Goal: Task Accomplishment & Management: Manage account settings

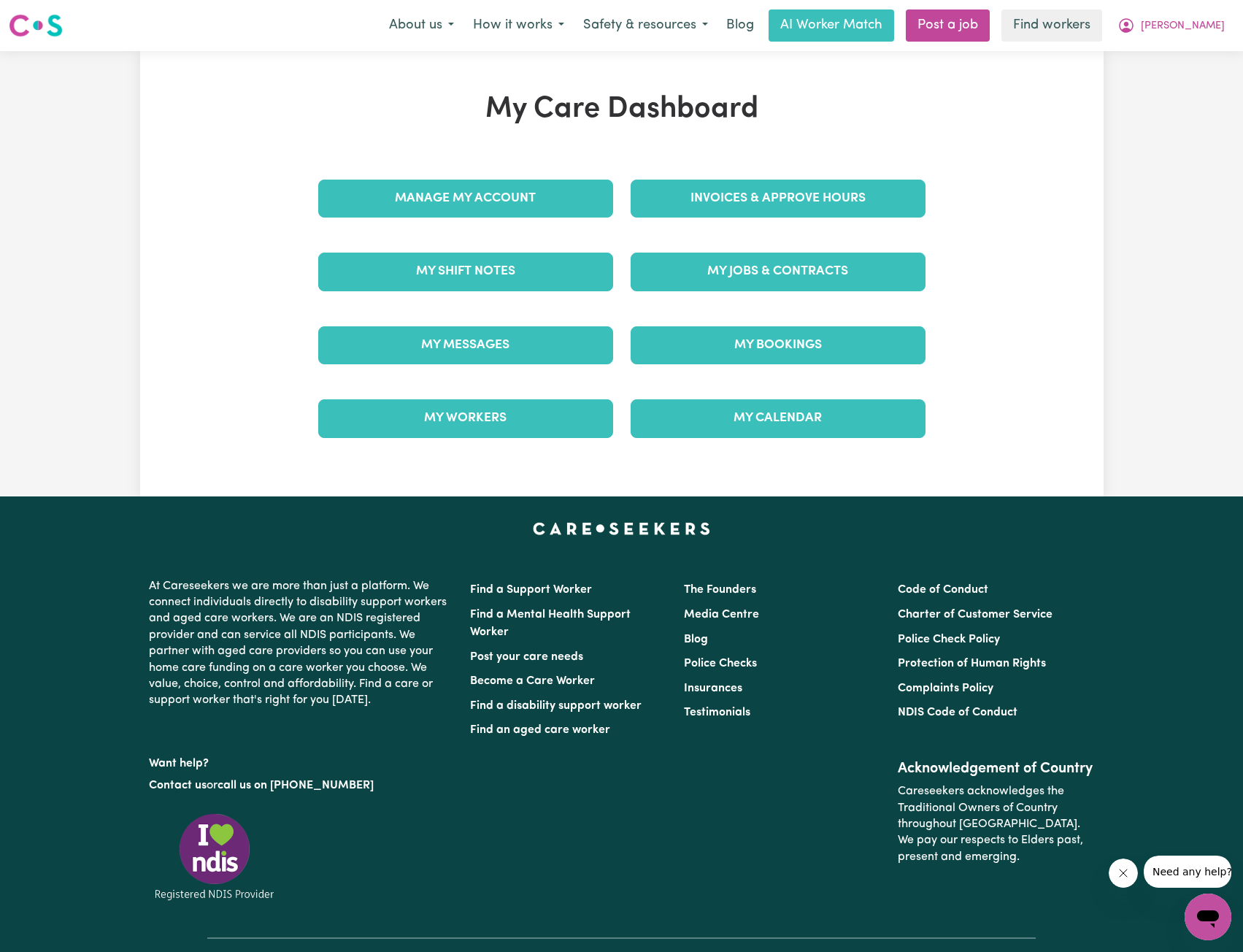
click at [549, 225] on div "Manage My Account" at bounding box center [466, 198] width 312 height 73
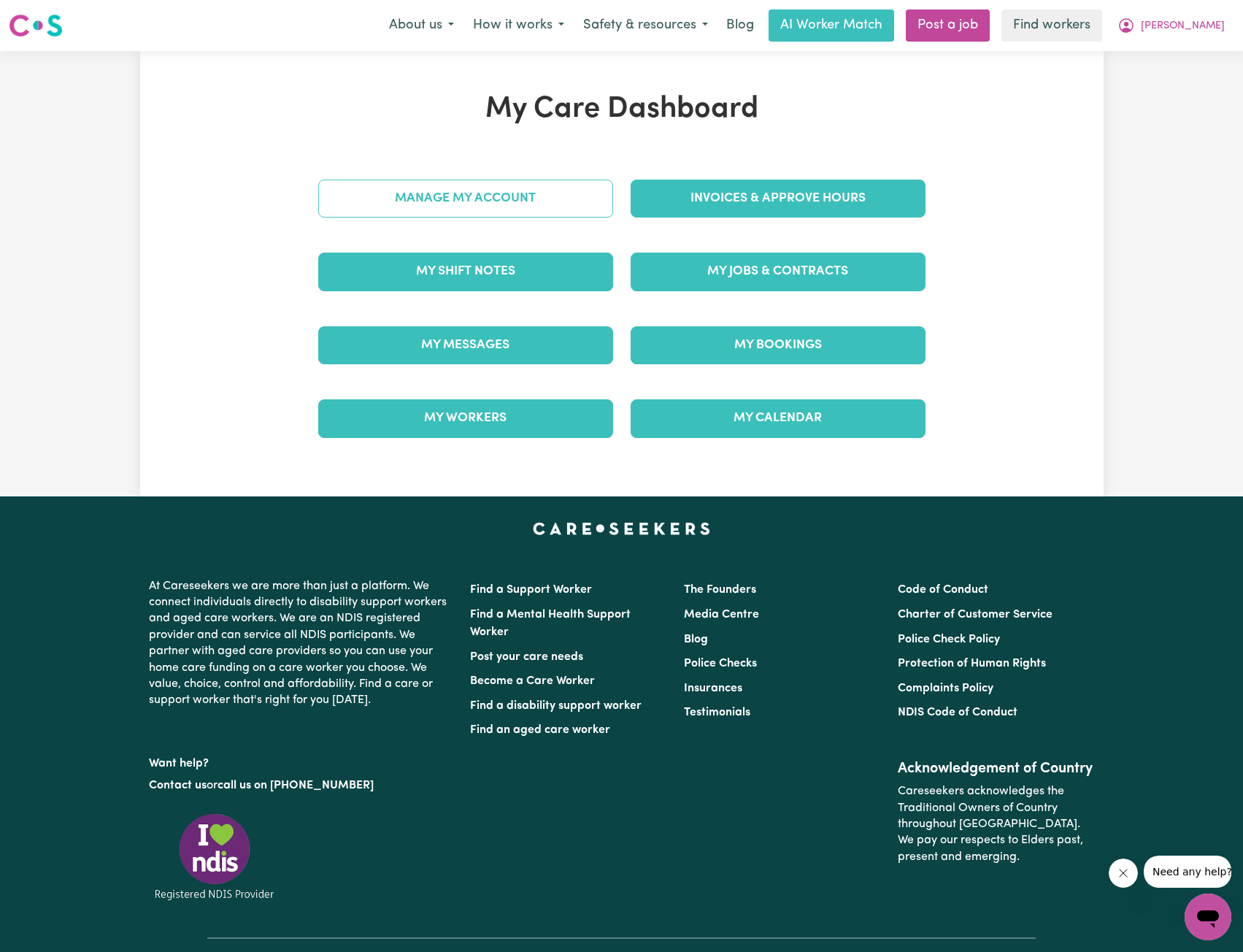
click at [549, 213] on link "Manage My Account" at bounding box center [466, 198] width 295 height 38
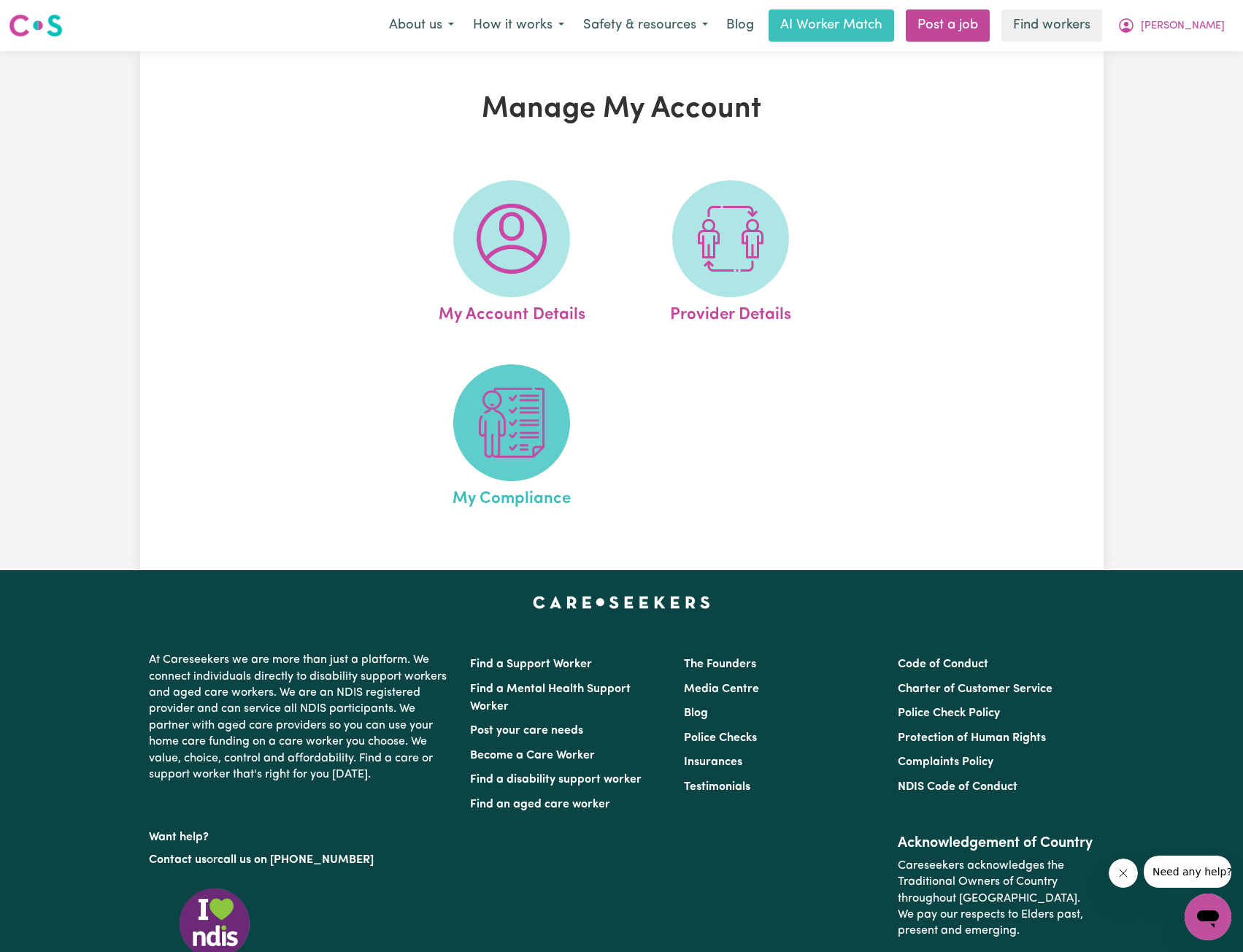
click at [477, 447] on img at bounding box center [511, 422] width 70 height 70
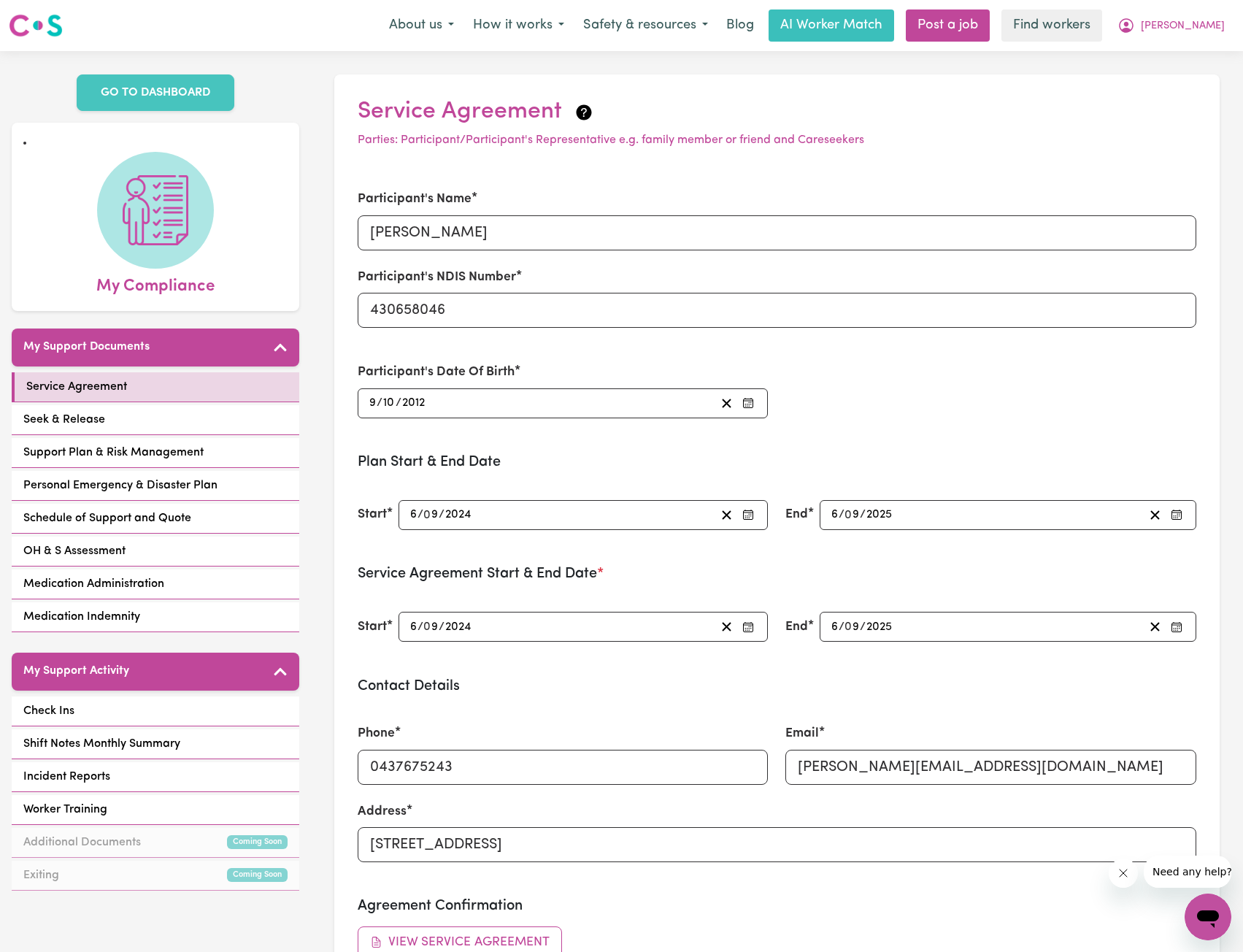
click at [140, 709] on div "Check Ins Shift Notes Monthly Summary Incident Reports Worker Training Addition…" at bounding box center [155, 795] width 287 height 197
click at [140, 697] on link "Check Ins" at bounding box center [155, 711] width 287 height 30
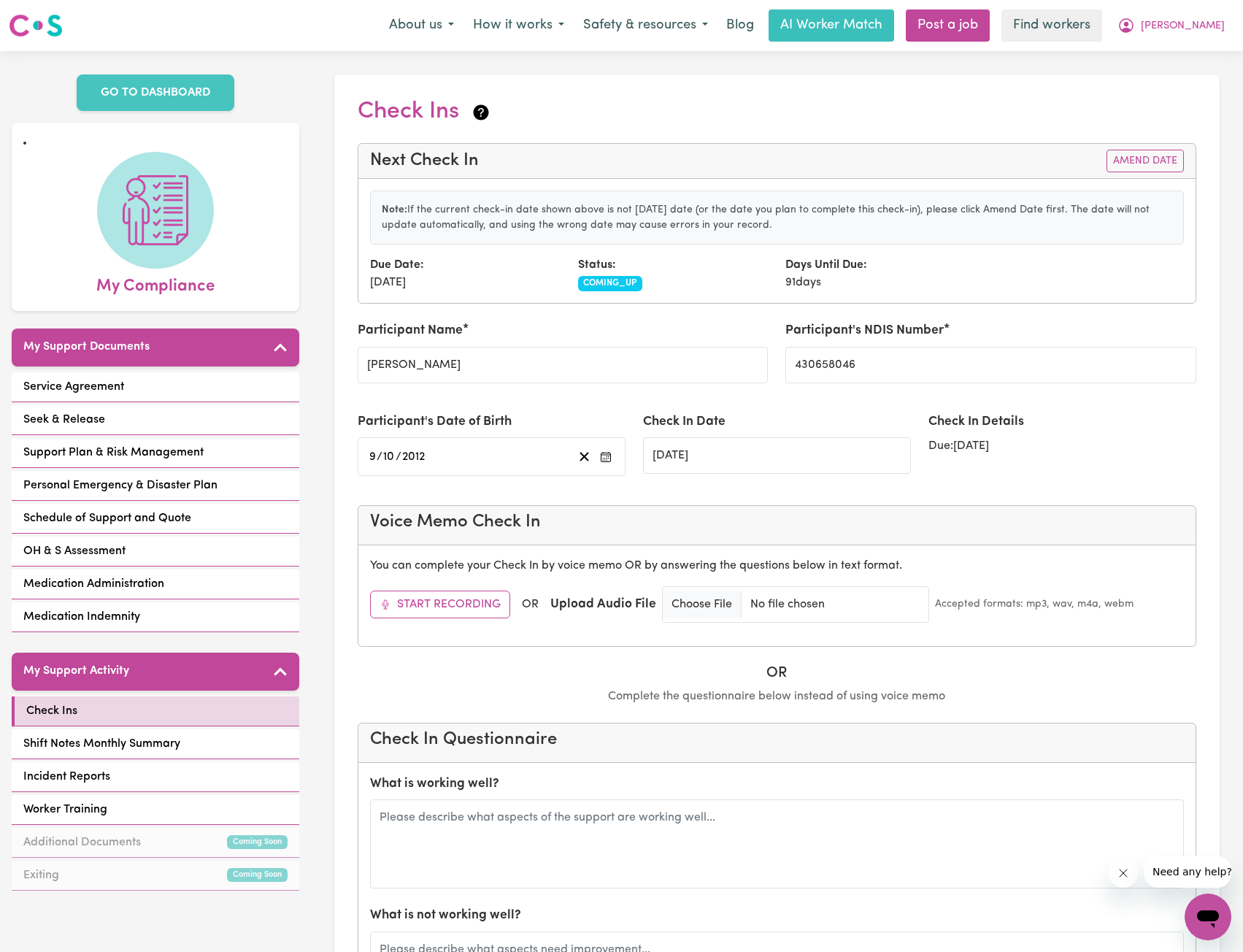
click at [489, 473] on div "[DATE] [DATE]" at bounding box center [492, 457] width 268 height 39
click at [489, 471] on div "[DATE] [DATE]" at bounding box center [492, 457] width 268 height 39
click at [492, 461] on div "[DATE] [DATE]" at bounding box center [470, 456] width 206 height 19
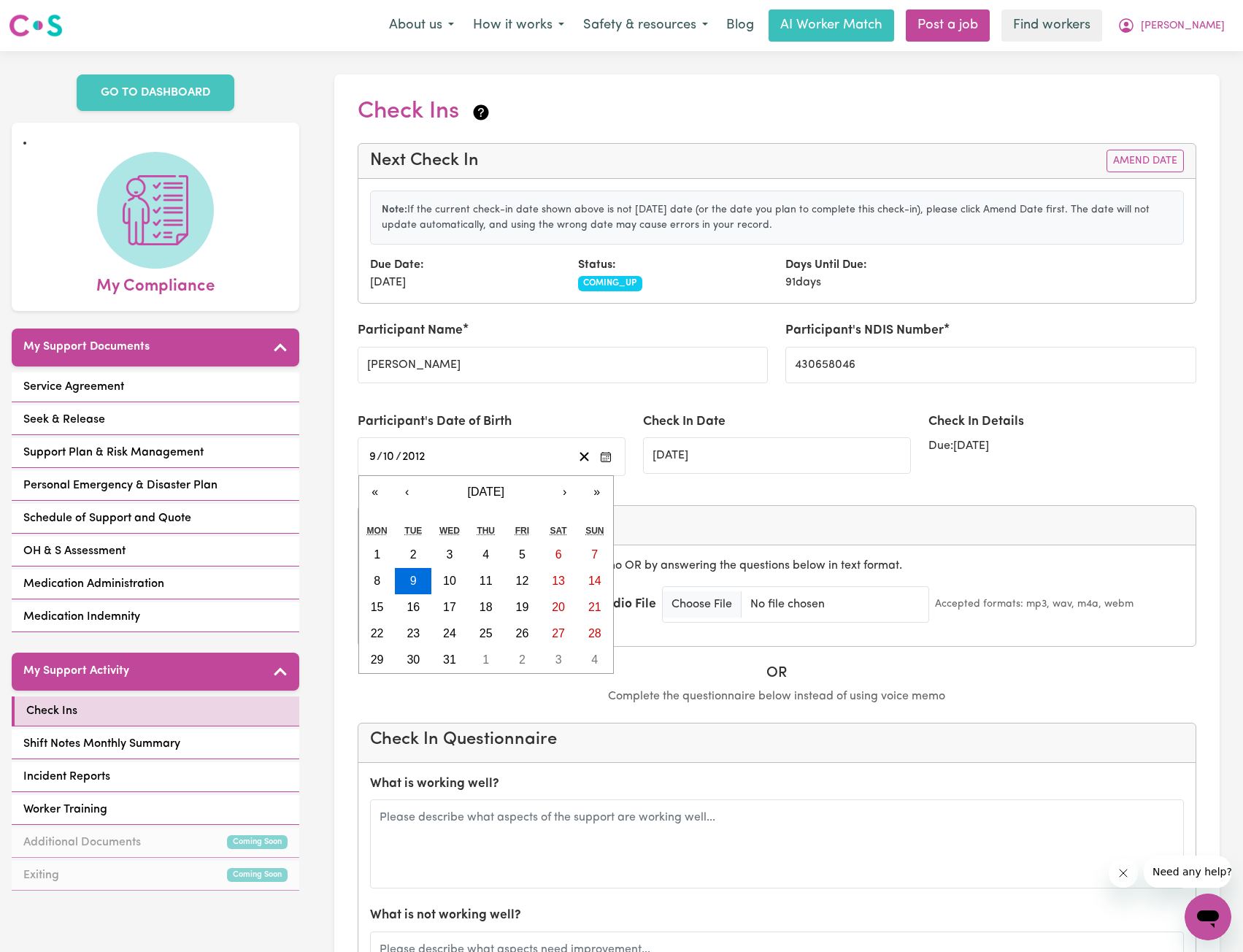
click at [709, 433] on div "Check In Date [DATE]" at bounding box center [777, 443] width 268 height 61
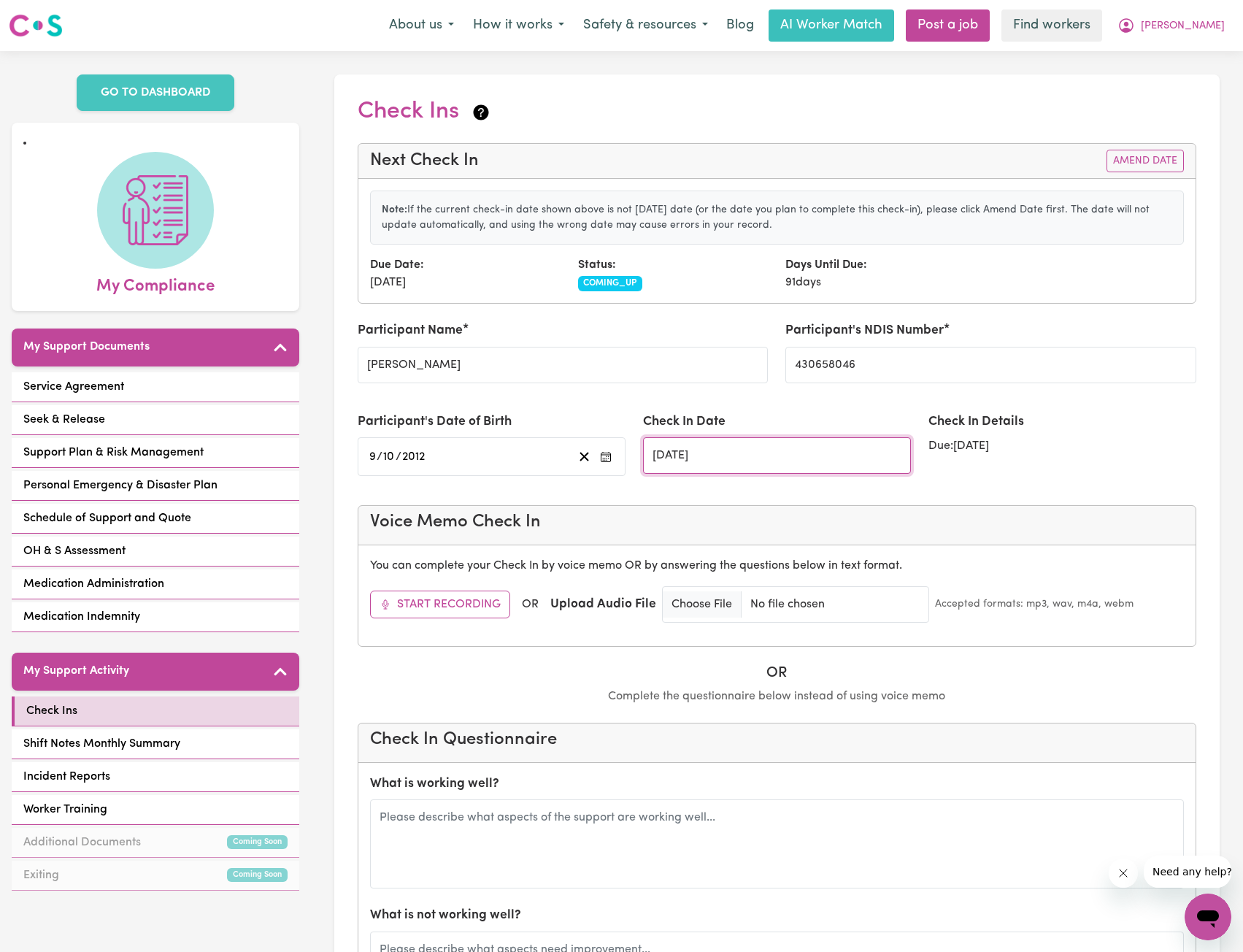
click at [723, 448] on input "[DATE]" at bounding box center [777, 456] width 268 height 37
click at [724, 467] on input "[DATE]" at bounding box center [777, 456] width 268 height 37
click at [735, 459] on input "[DATE]" at bounding box center [777, 456] width 268 height 37
click at [1059, 243] on div "Note: If the current check-in date shown above is not [DATE] date (or the date …" at bounding box center [776, 241] width 837 height 124
click at [1121, 163] on button "Amend Date" at bounding box center [1145, 160] width 78 height 22
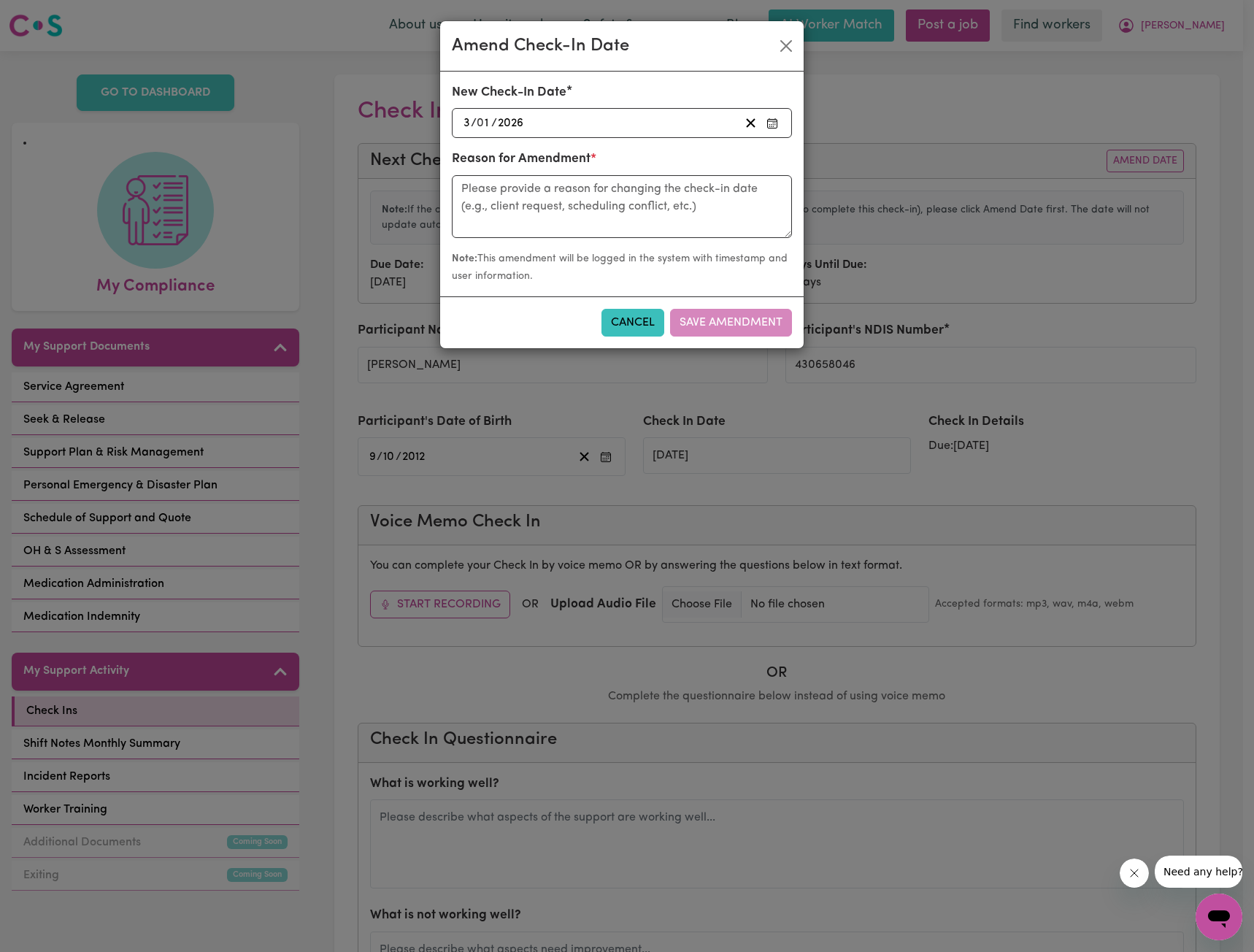
click at [576, 113] on div "[DATE] 3 / 0 1 / 2026" at bounding box center [622, 122] width 340 height 30
click at [576, 123] on div "[DATE] 3 / 0 1 / 2026" at bounding box center [600, 123] width 279 height 19
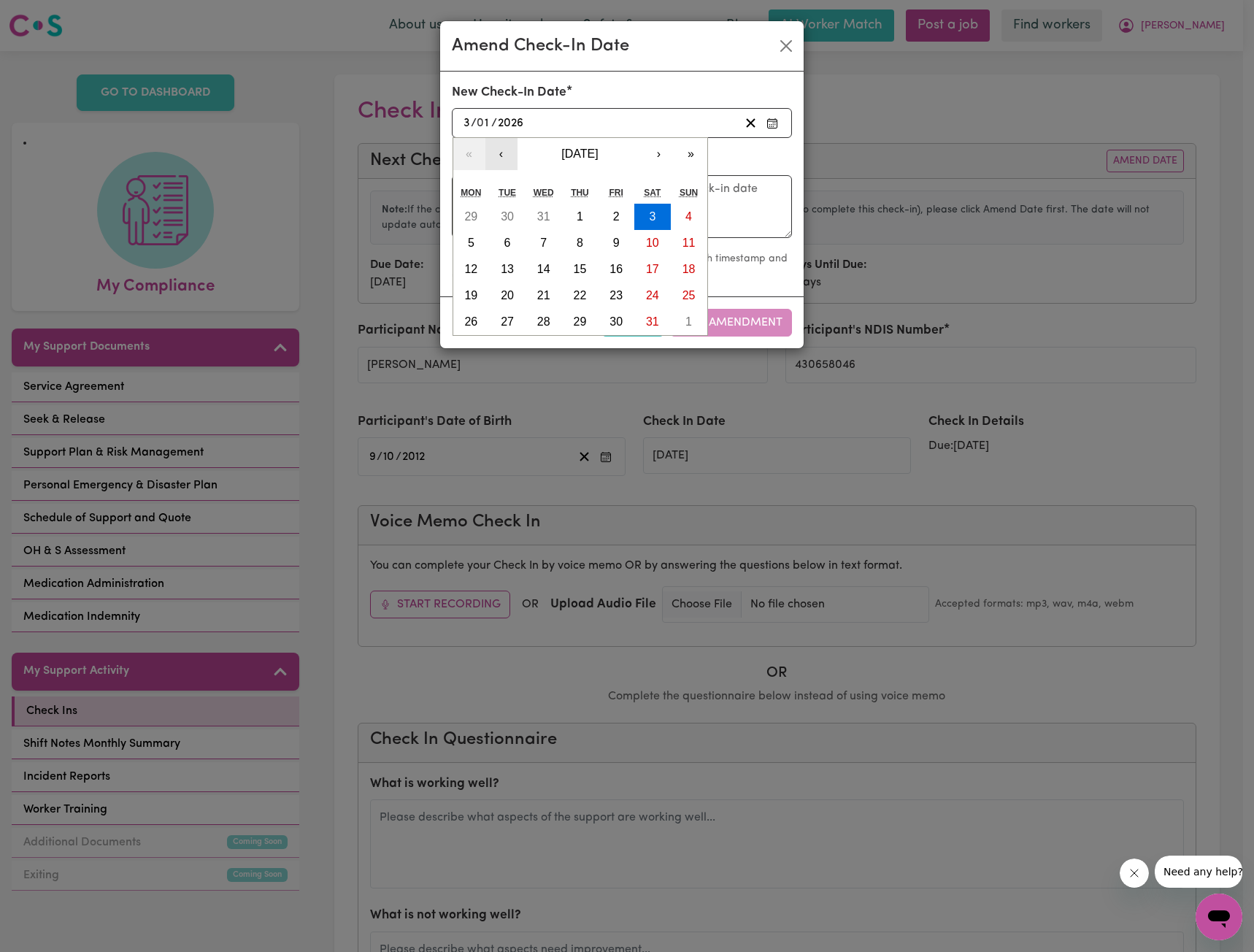
click at [511, 160] on button "‹" at bounding box center [501, 153] width 32 height 32
click at [621, 216] on button "3" at bounding box center [616, 216] width 37 height 26
type input "[DATE]"
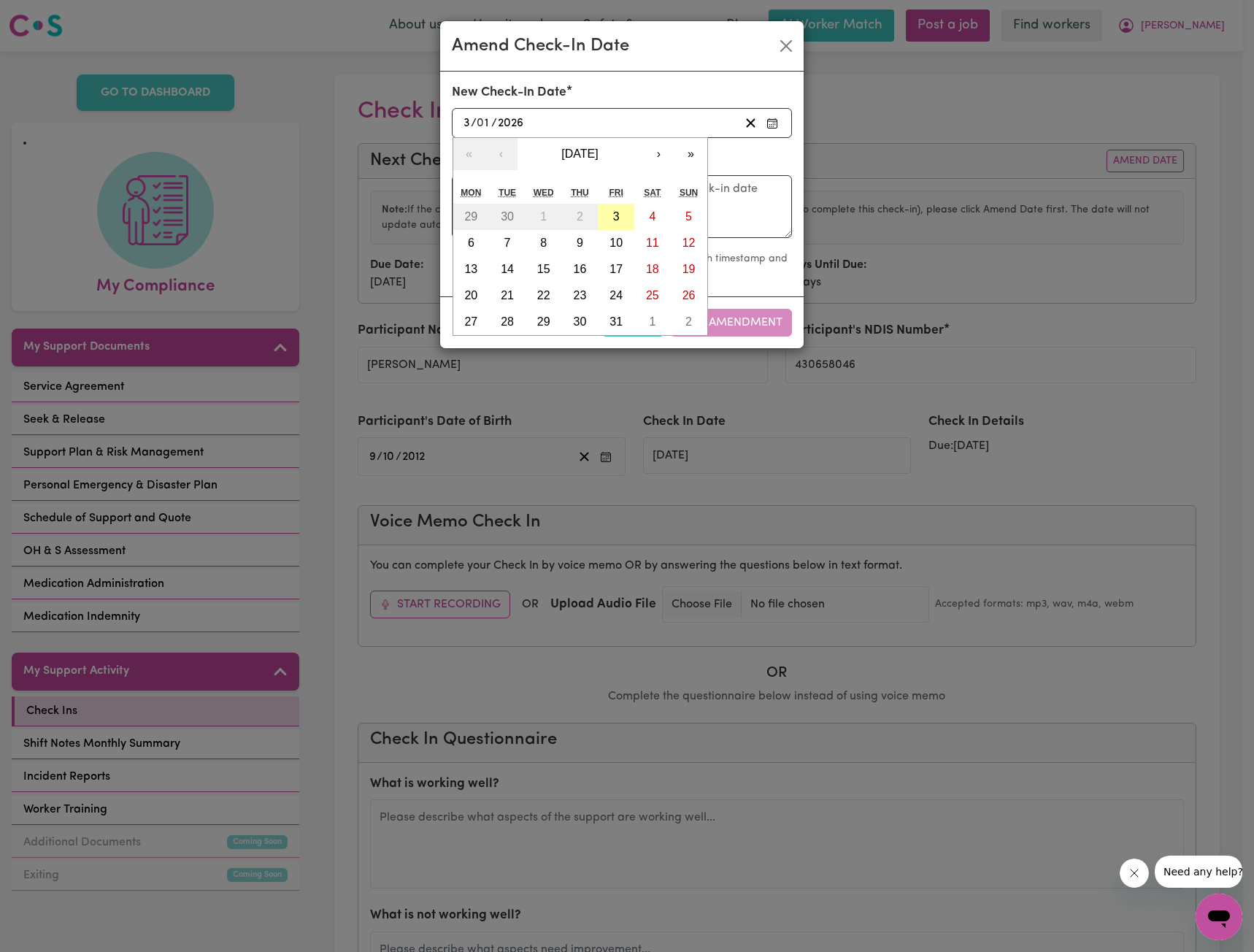
type input "10"
type input "2025"
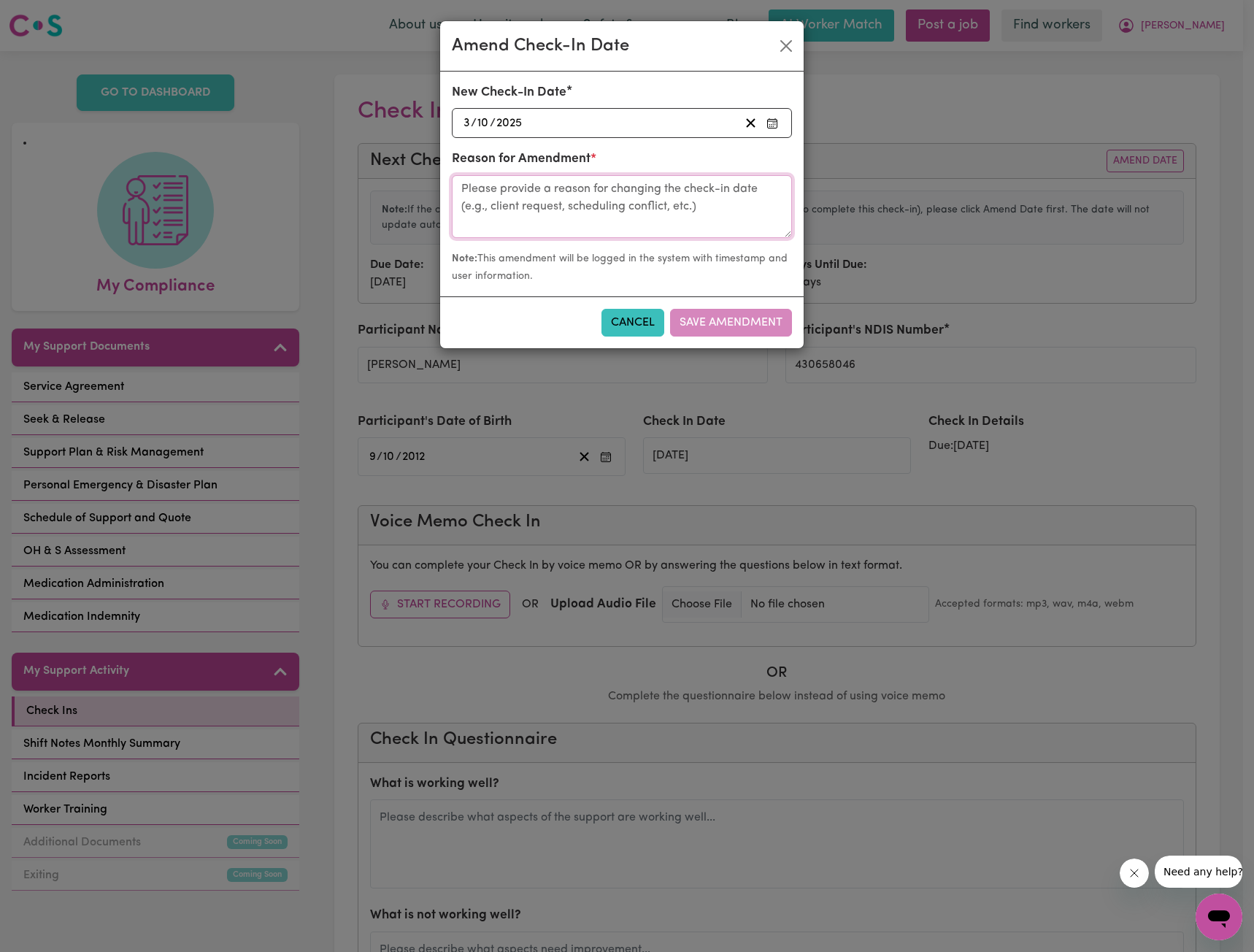
click at [652, 216] on textarea at bounding box center [622, 207] width 340 height 63
type textarea "Call with [PERSON_NAME]"
click at [714, 333] on button "Save Amendment" at bounding box center [731, 322] width 122 height 28
type input "[DATE]"
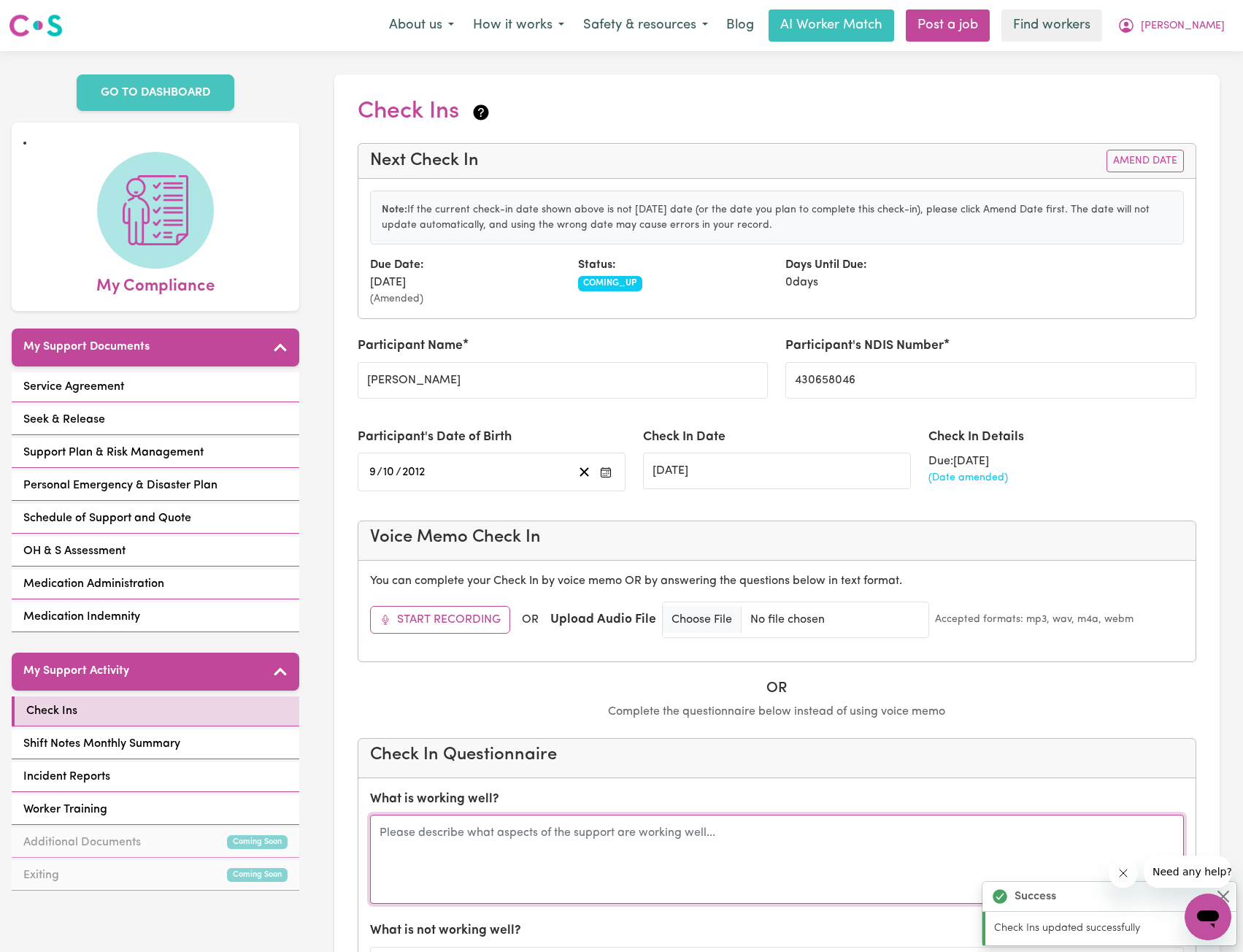
click at [723, 846] on textarea at bounding box center [776, 859] width 814 height 89
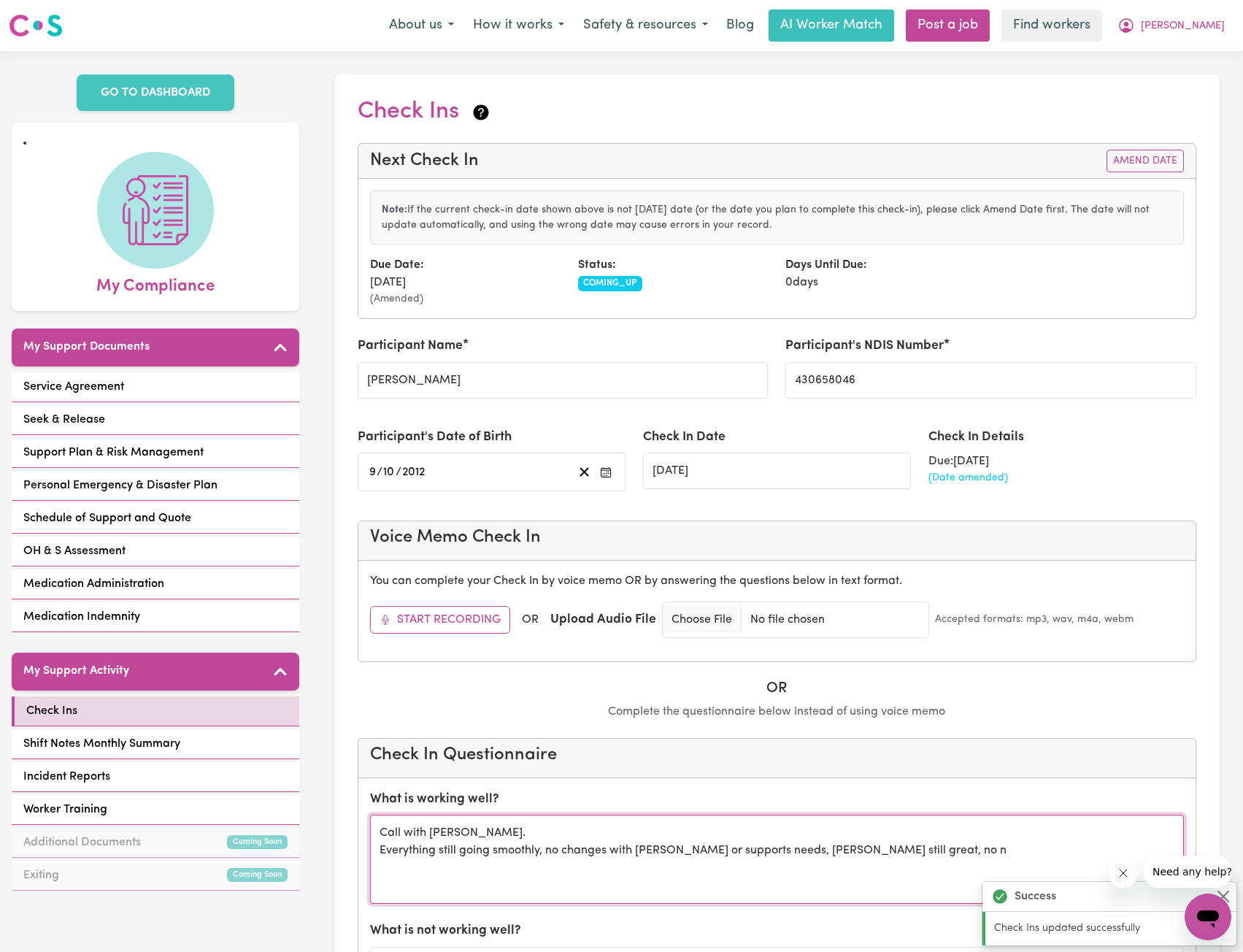
click at [914, 861] on textarea "Call with [PERSON_NAME]. Everything still going smoothly, no changes with [PERS…" at bounding box center [776, 859] width 814 height 89
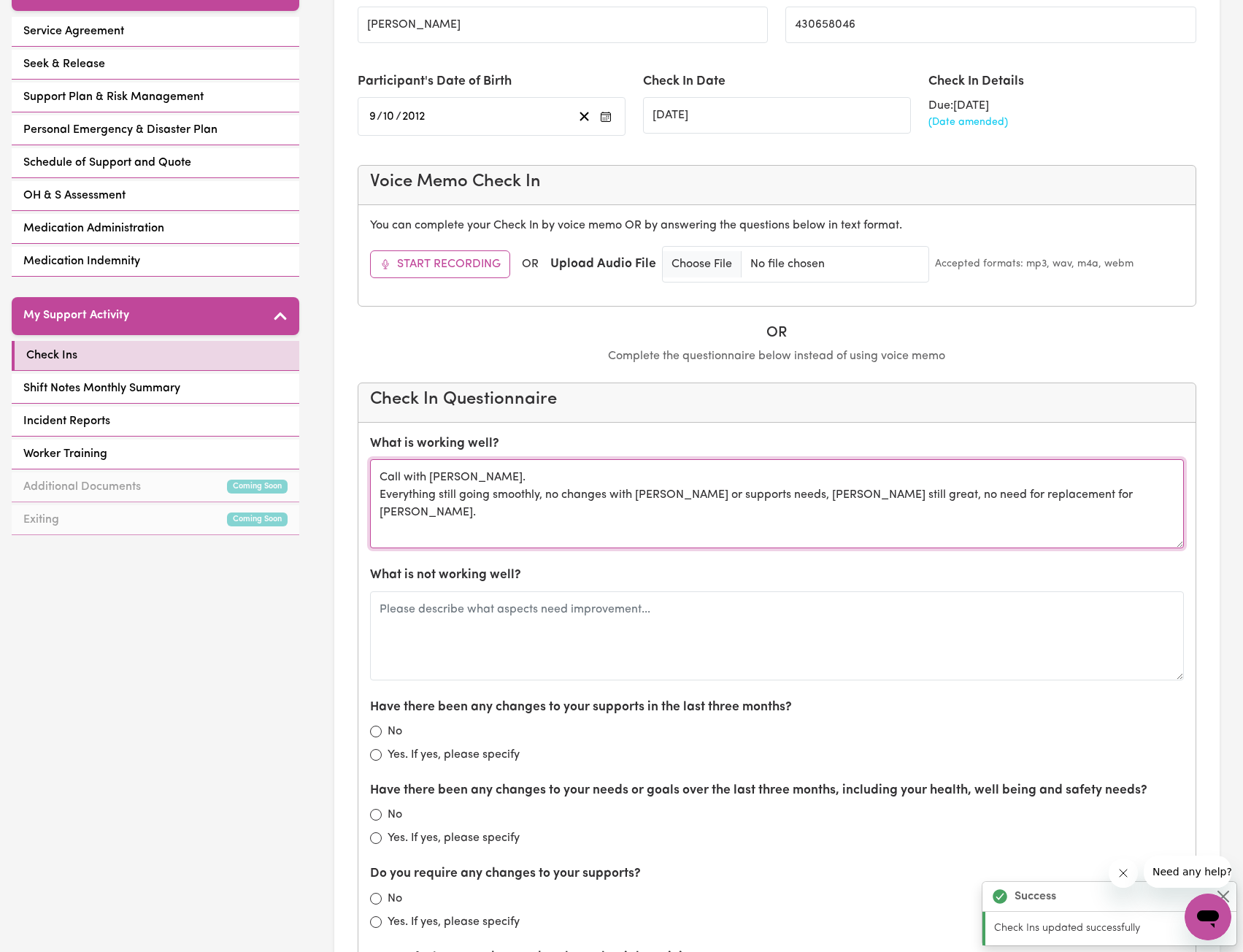
scroll to position [365, 0]
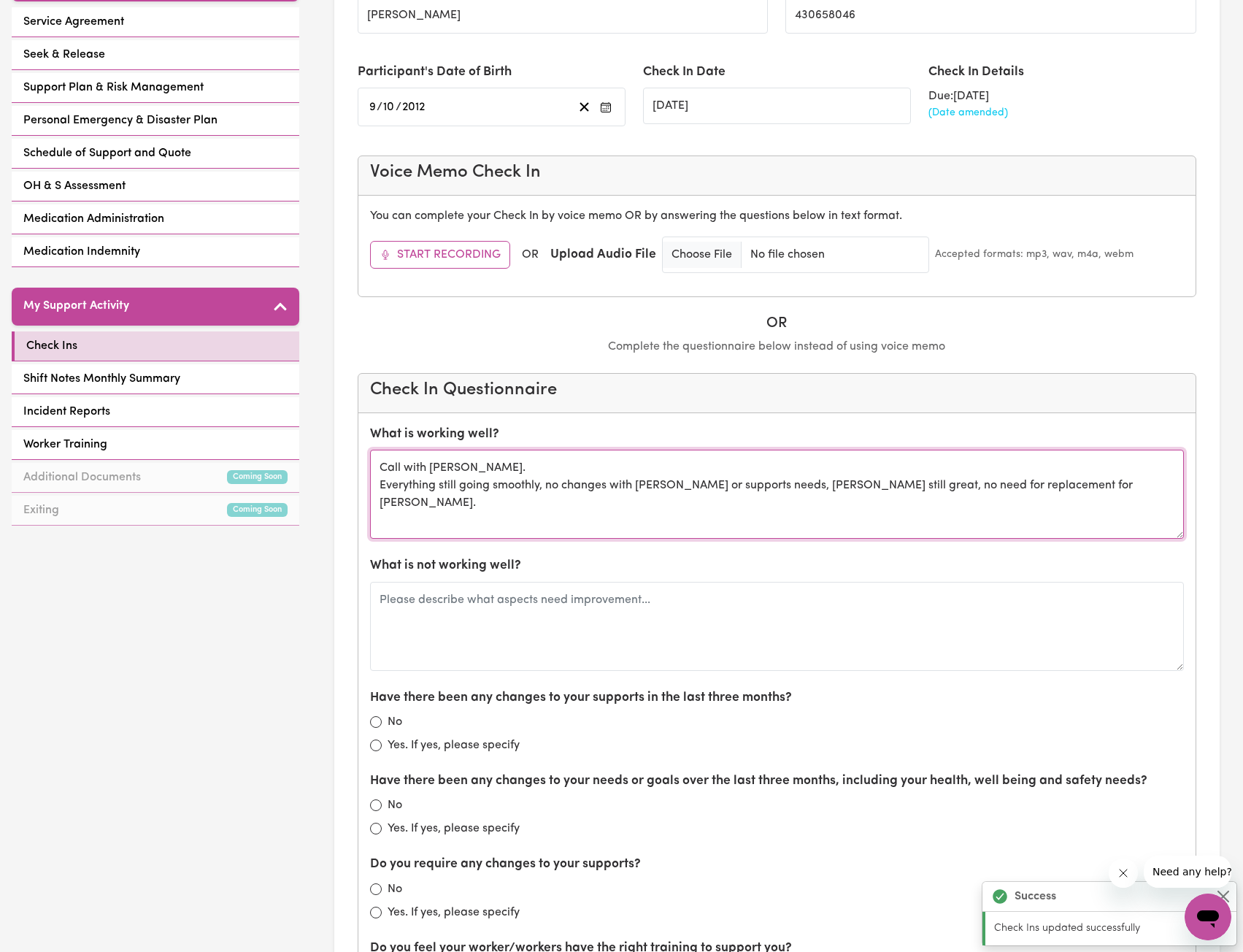
type textarea "Call with [PERSON_NAME]. Everything still going smoothly, no changes with [PERS…"
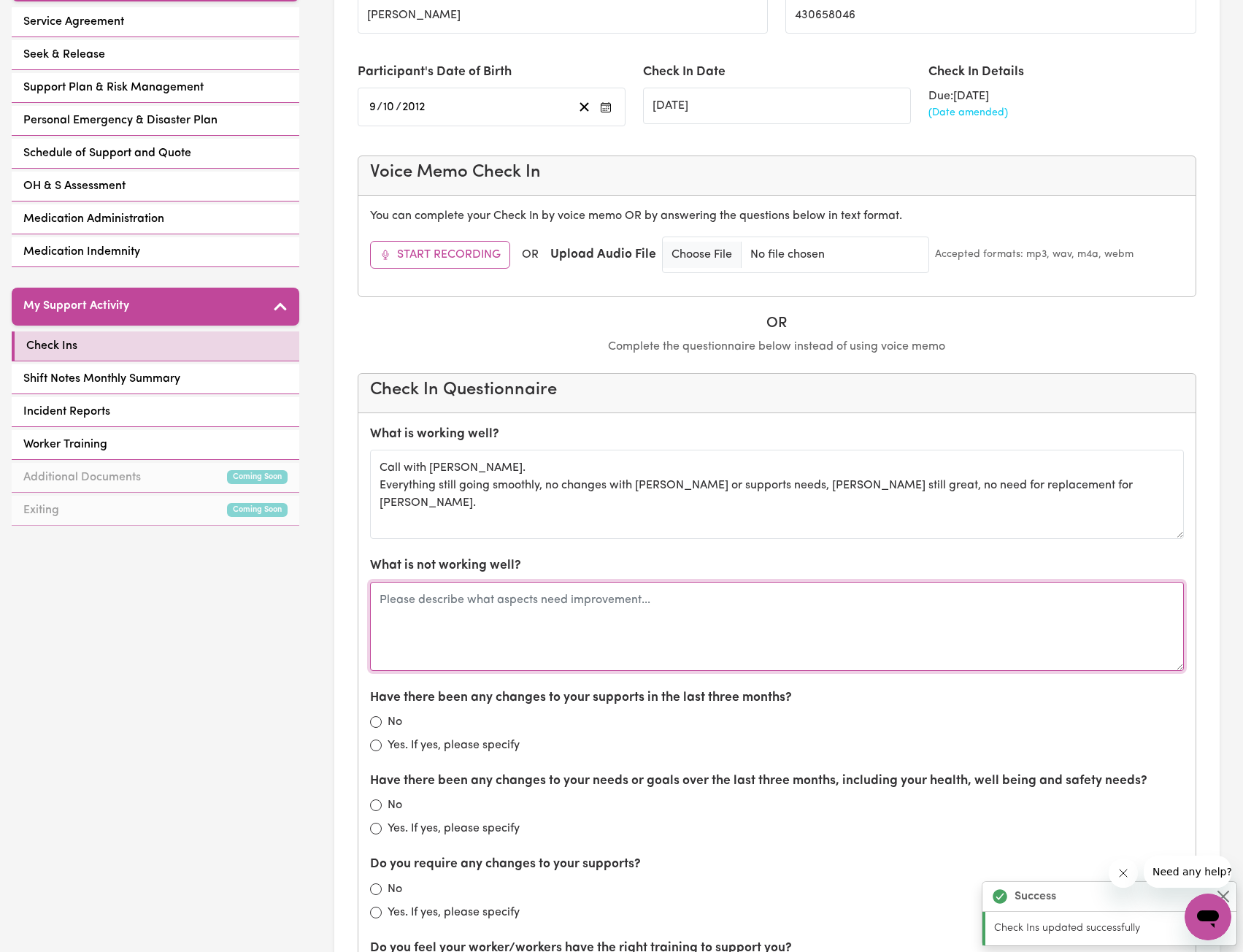
click at [620, 626] on textarea at bounding box center [776, 626] width 814 height 89
type textarea "n/a"
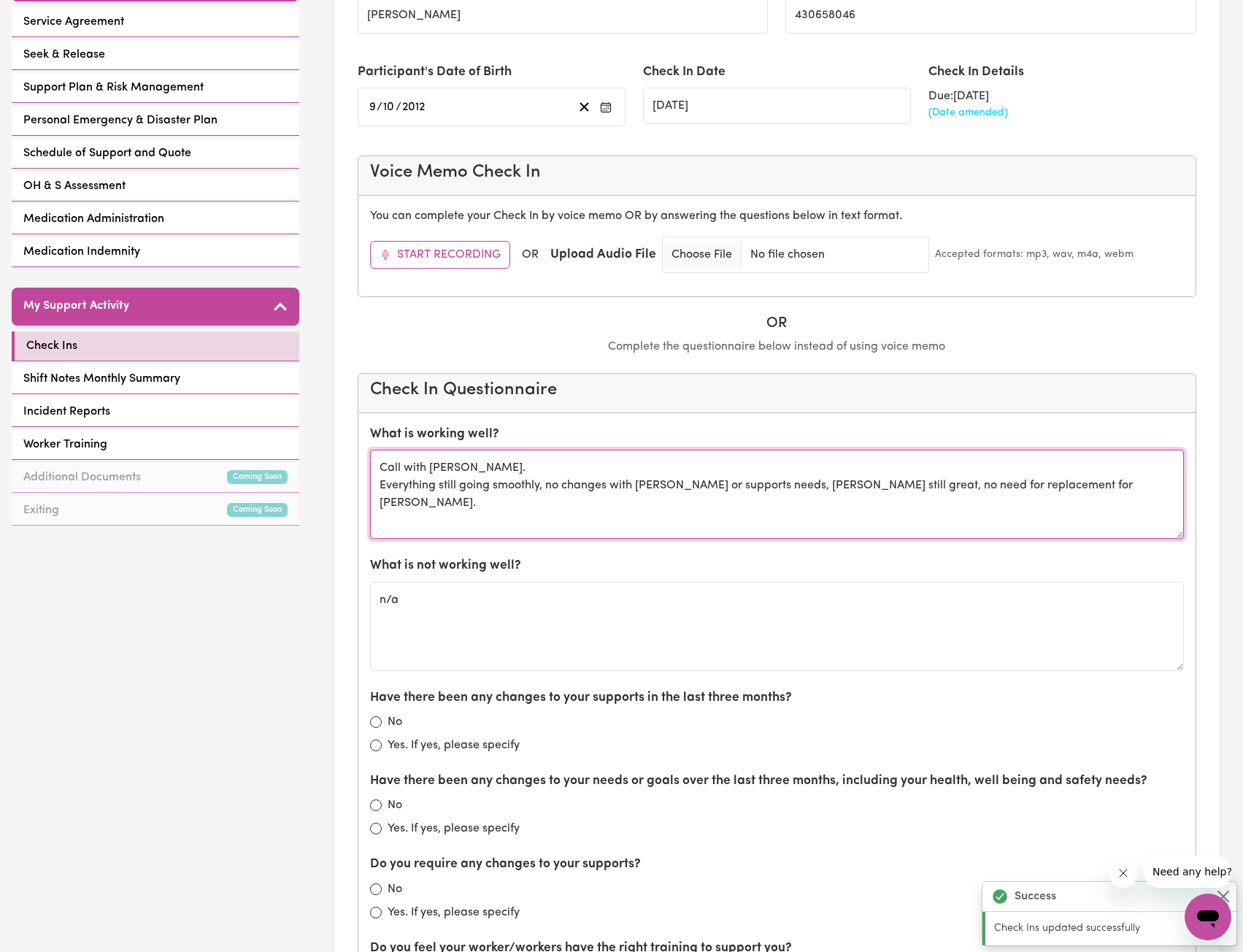
click at [1096, 467] on textarea "Call with [PERSON_NAME]. Everything still going smoothly, no changes with [PERS…" at bounding box center [776, 494] width 814 height 89
click at [1105, 498] on textarea "Call with [PERSON_NAME]. Everything still going smoothly, no changes with [PERS…" at bounding box center [776, 494] width 814 height 89
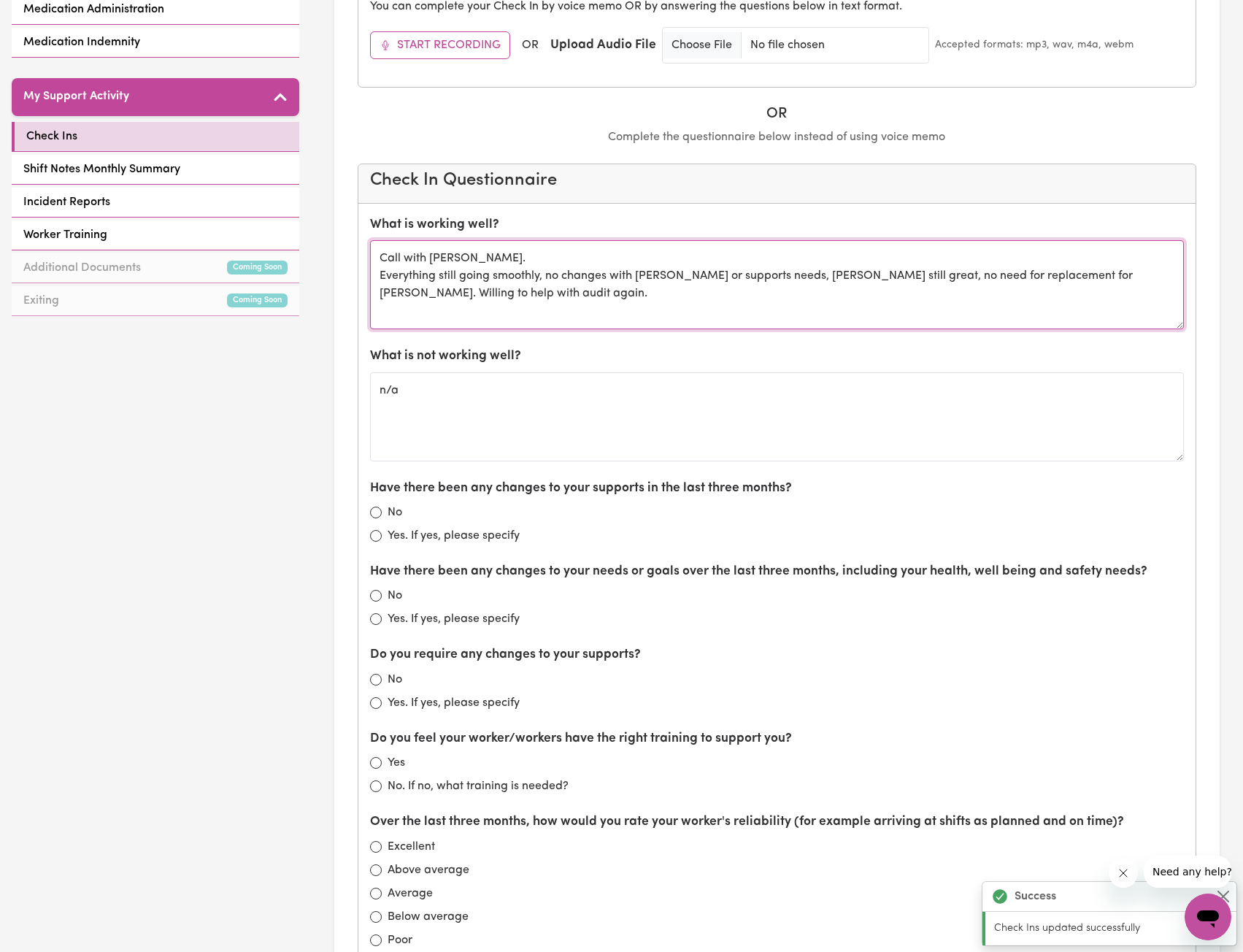
scroll to position [584, 0]
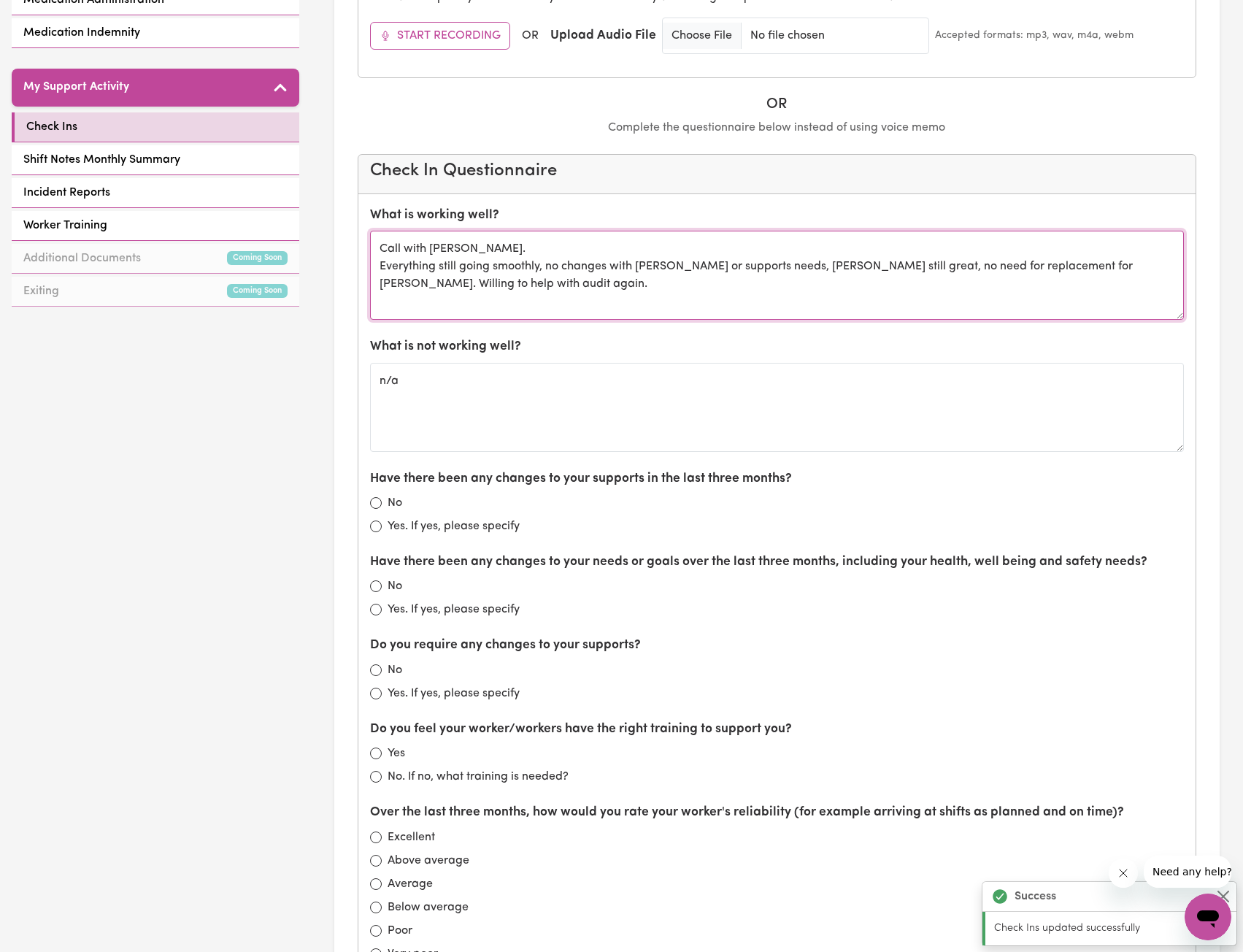
type textarea "Call with [PERSON_NAME]. Everything still going smoothly, no changes with [PERS…"
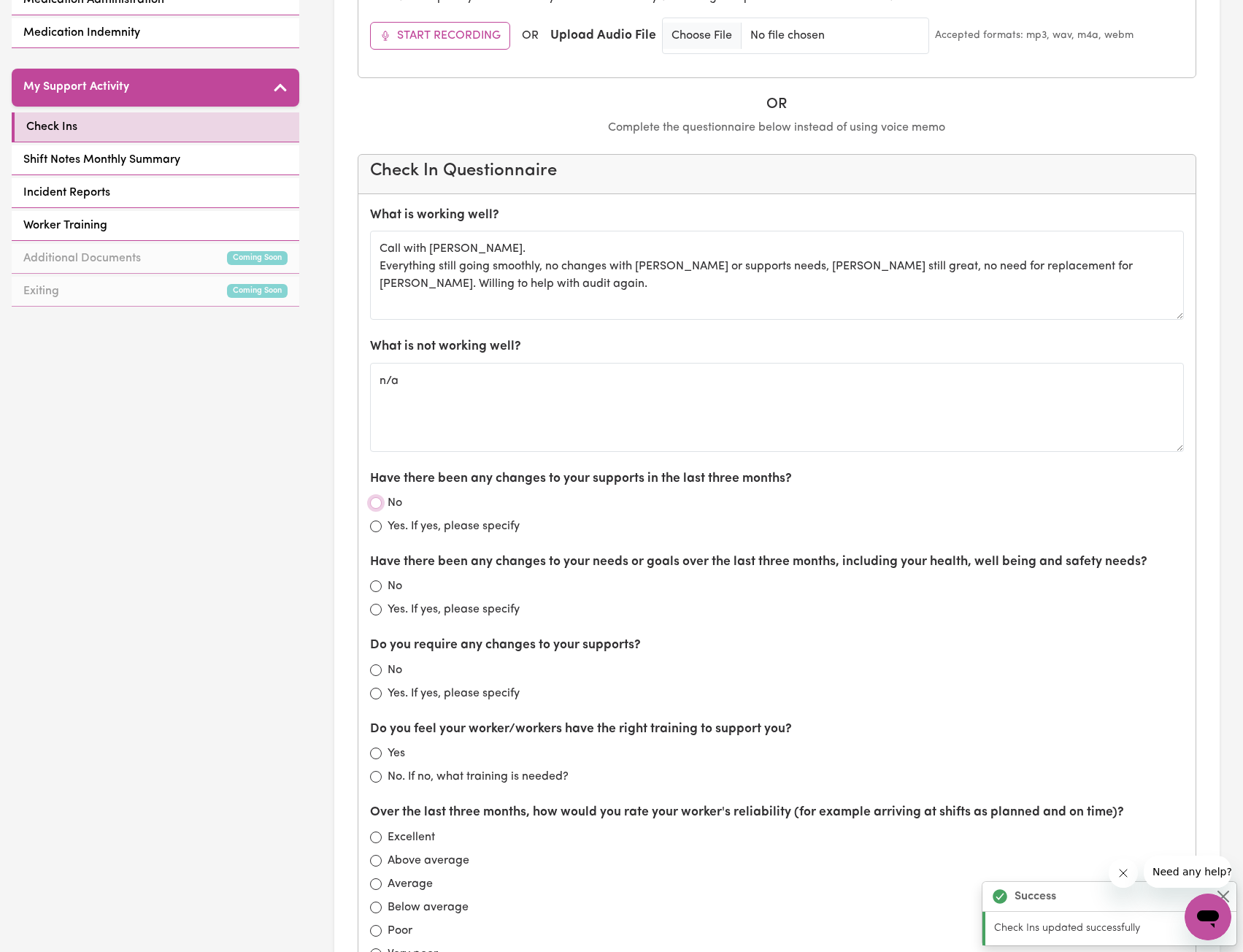
click at [376, 500] on input "No" at bounding box center [376, 503] width 12 height 12
radio input "true"
click at [373, 570] on label "Have there been any changes to your needs or goals over the last three months, …" at bounding box center [758, 562] width 777 height 19
click at [376, 588] on input "No" at bounding box center [376, 586] width 12 height 12
radio input "true"
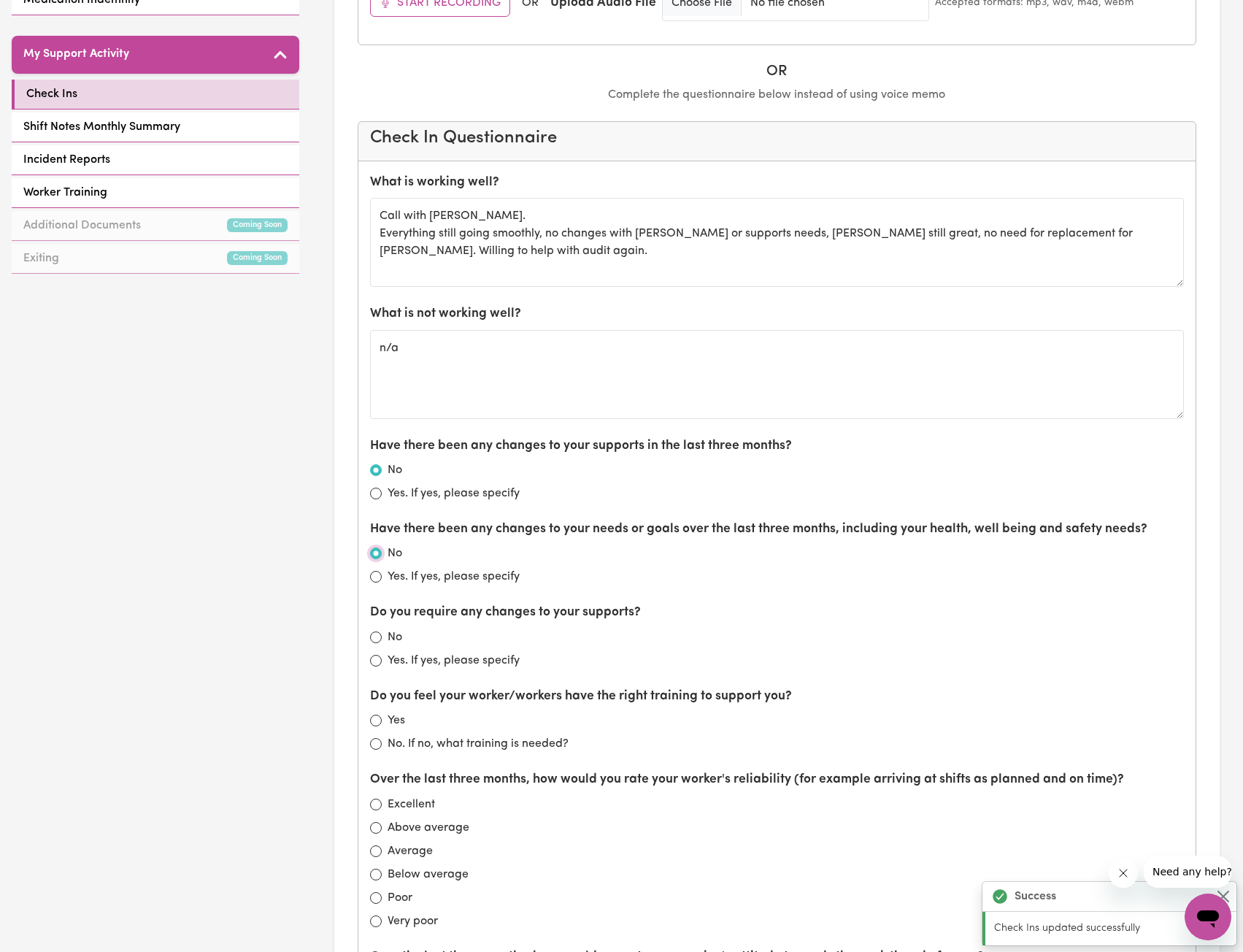
scroll to position [730, 0]
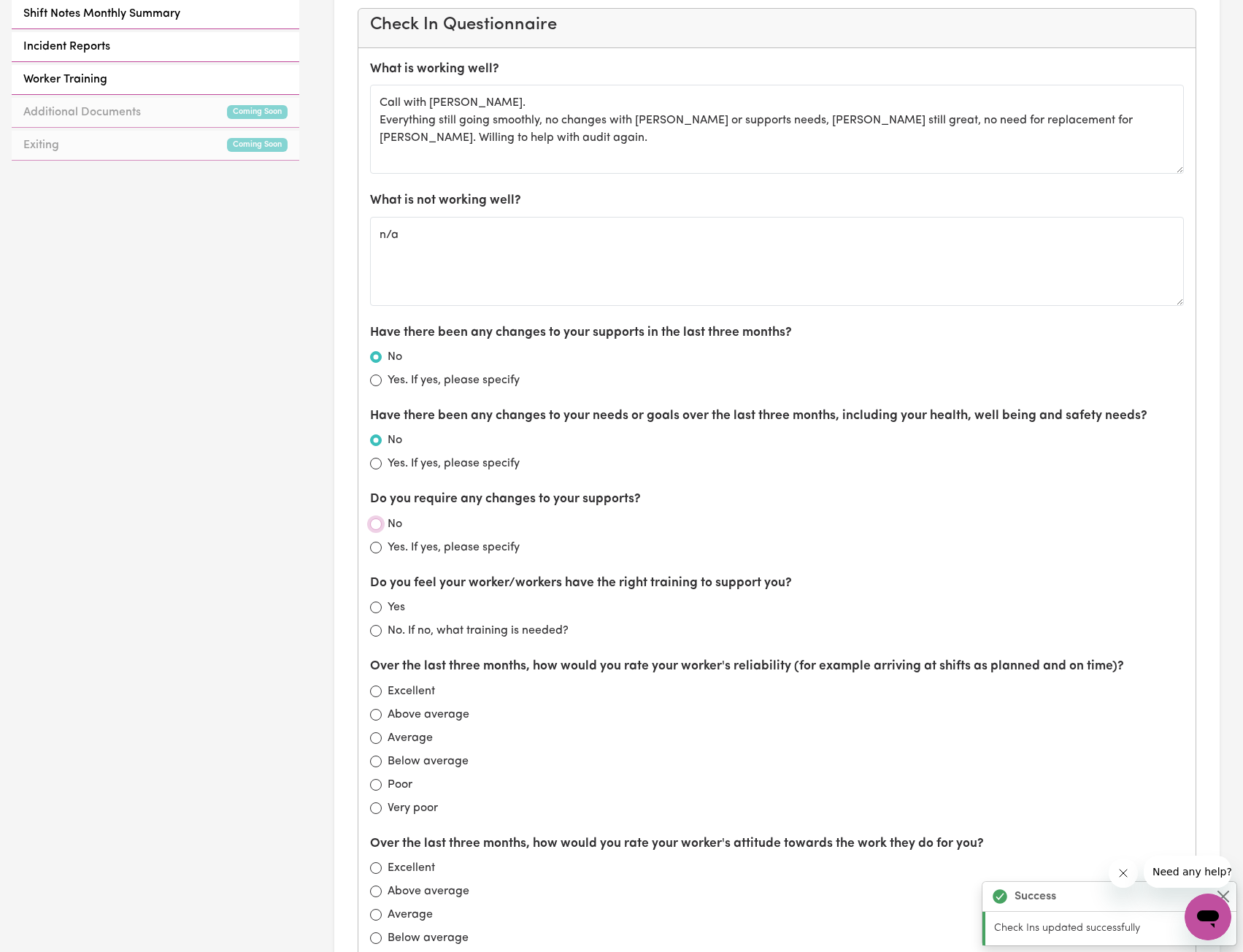
click at [375, 526] on input "No" at bounding box center [376, 524] width 12 height 12
radio input "true"
click at [380, 611] on input "Yes" at bounding box center [376, 607] width 12 height 12
radio input "true"
click at [375, 691] on input "Excellent" at bounding box center [376, 691] width 12 height 12
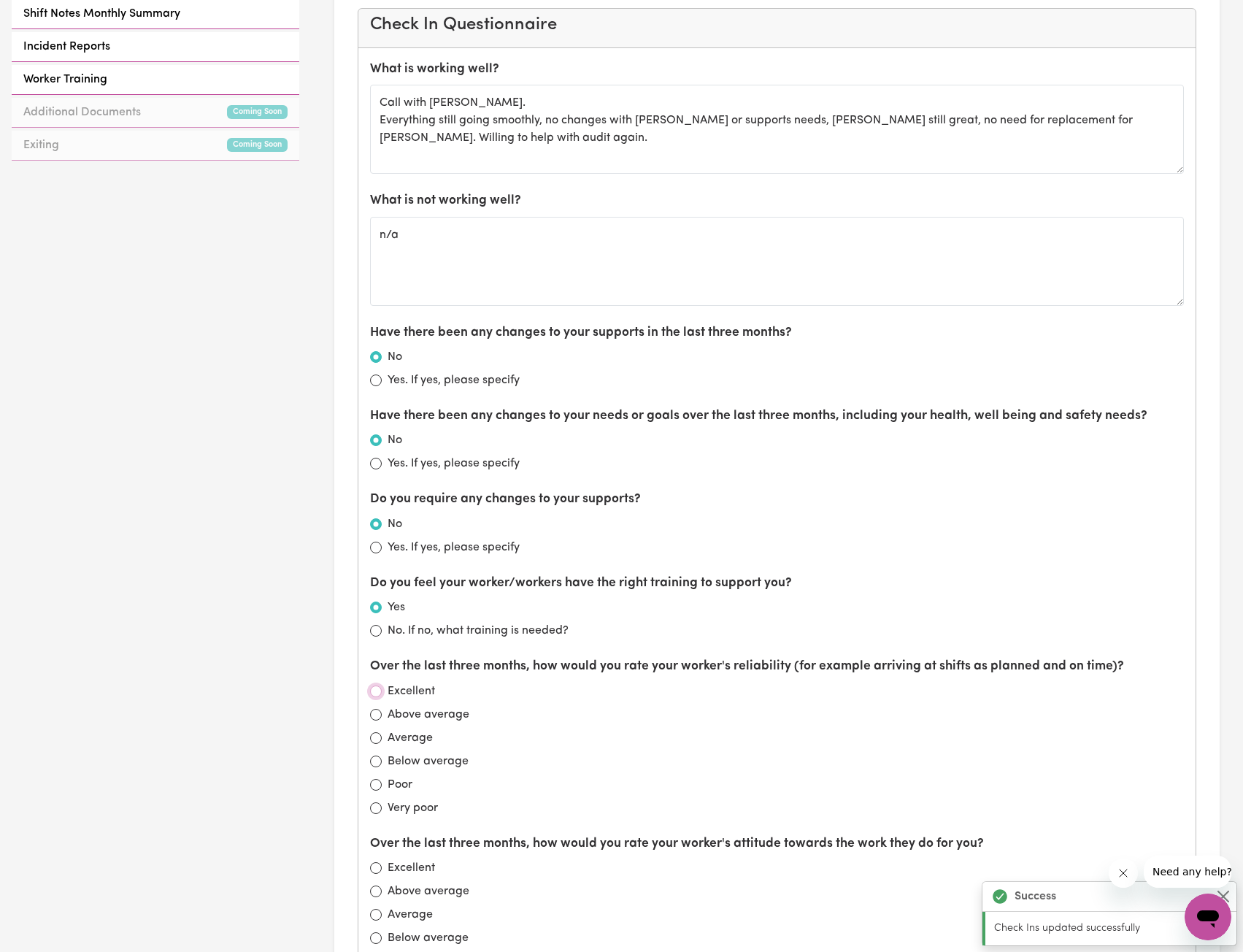
radio input "true"
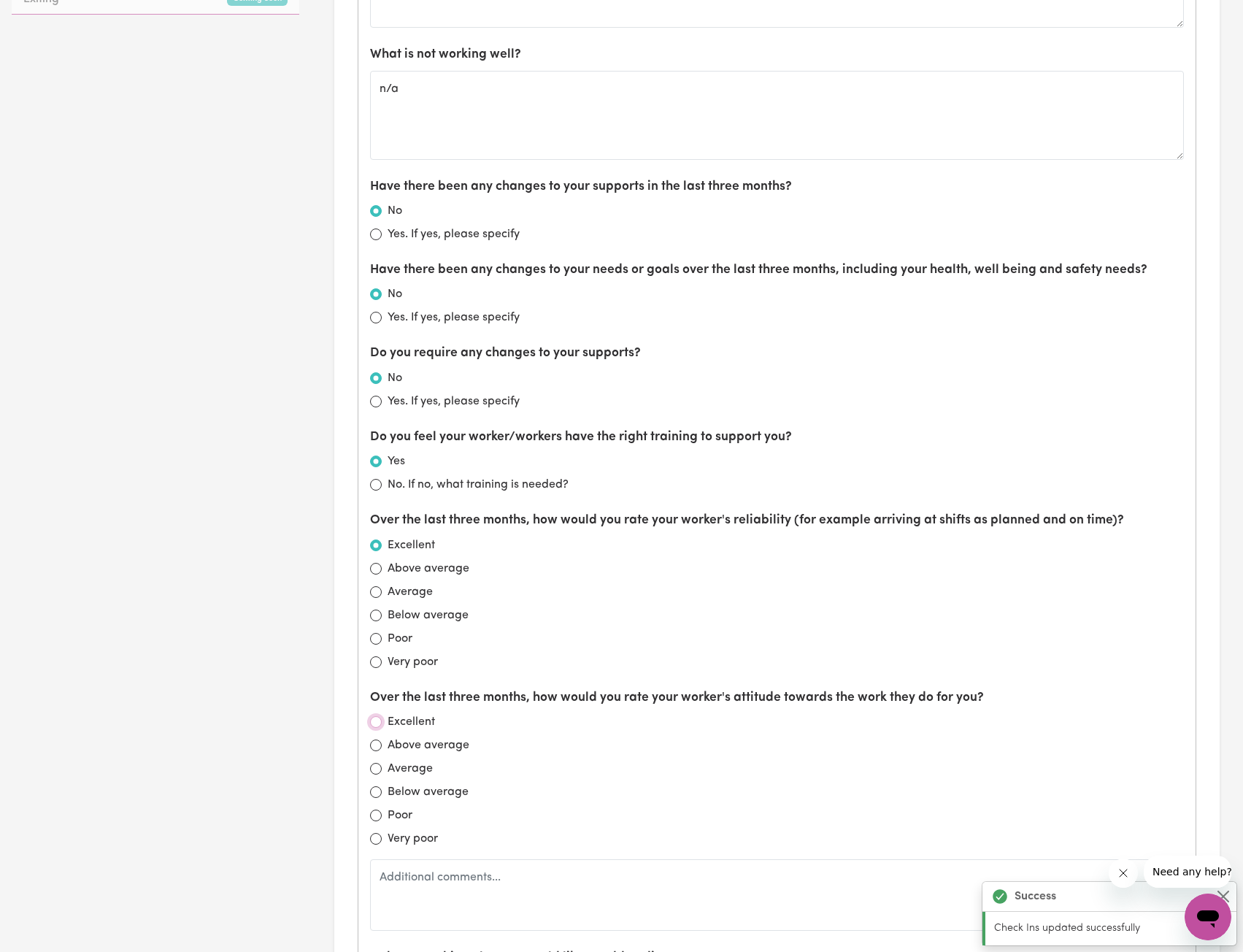
click at [376, 722] on input "Excellent" at bounding box center [376, 722] width 12 height 12
radio input "true"
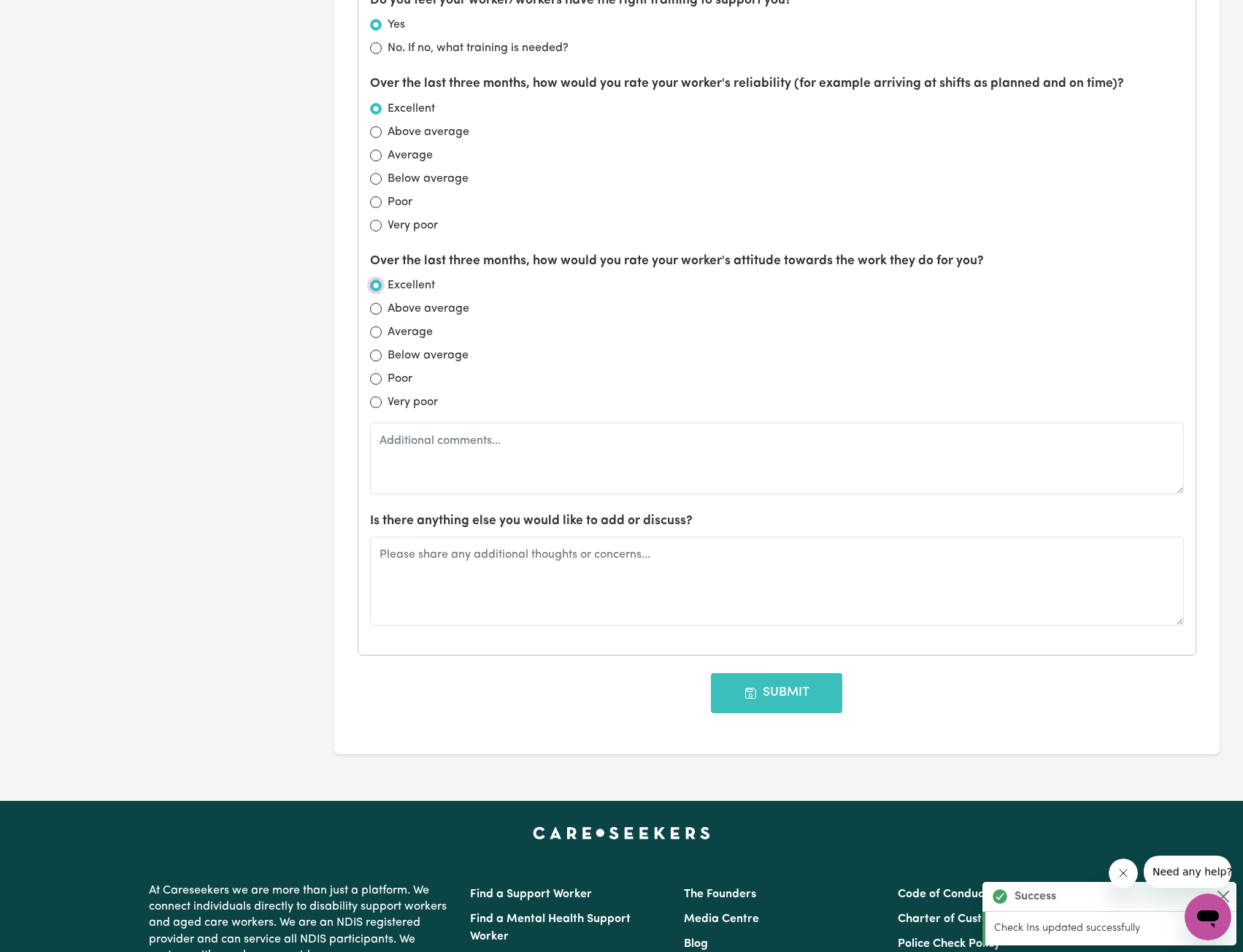
scroll to position [1314, 0]
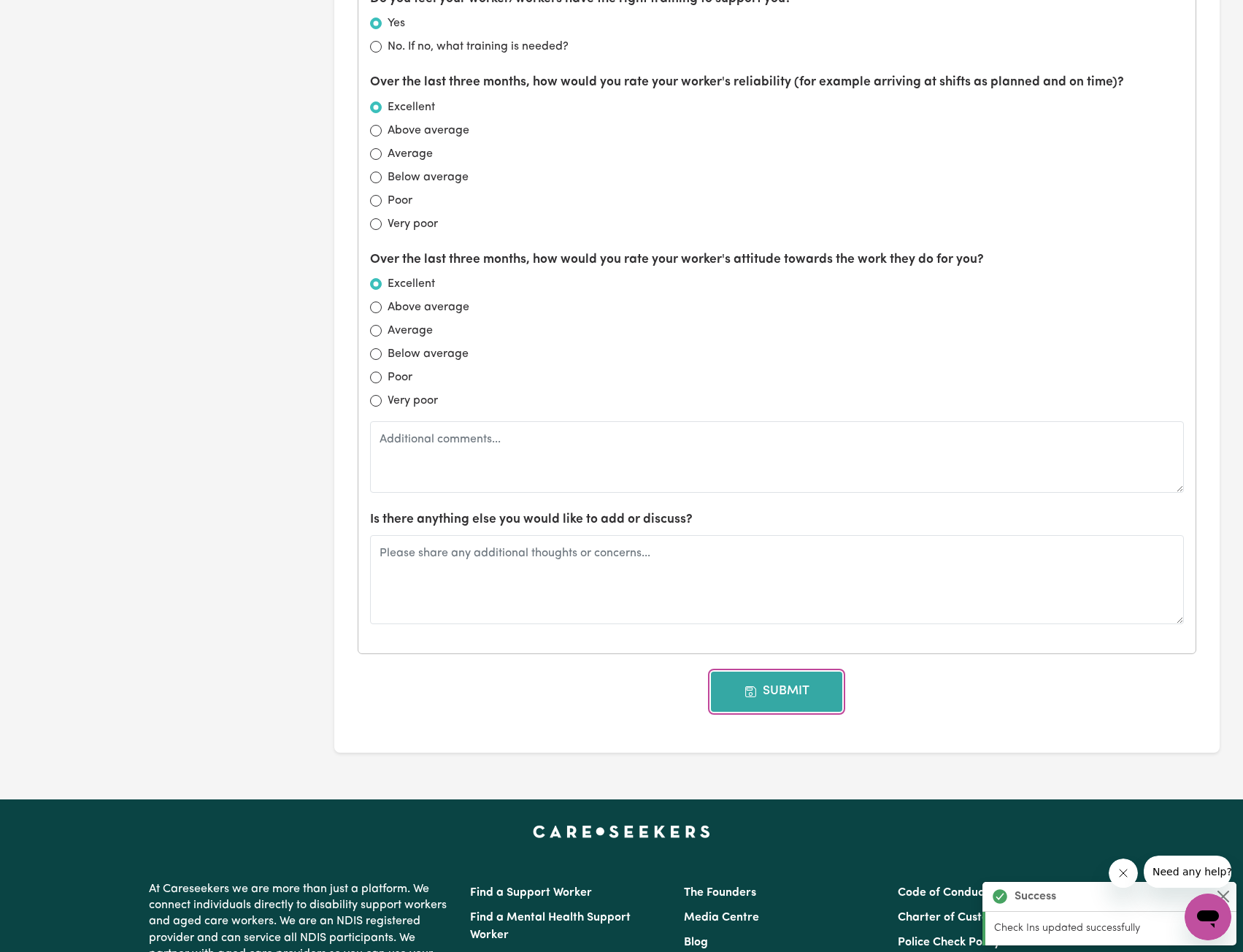
click at [737, 696] on button "Submit" at bounding box center [776, 691] width 131 height 40
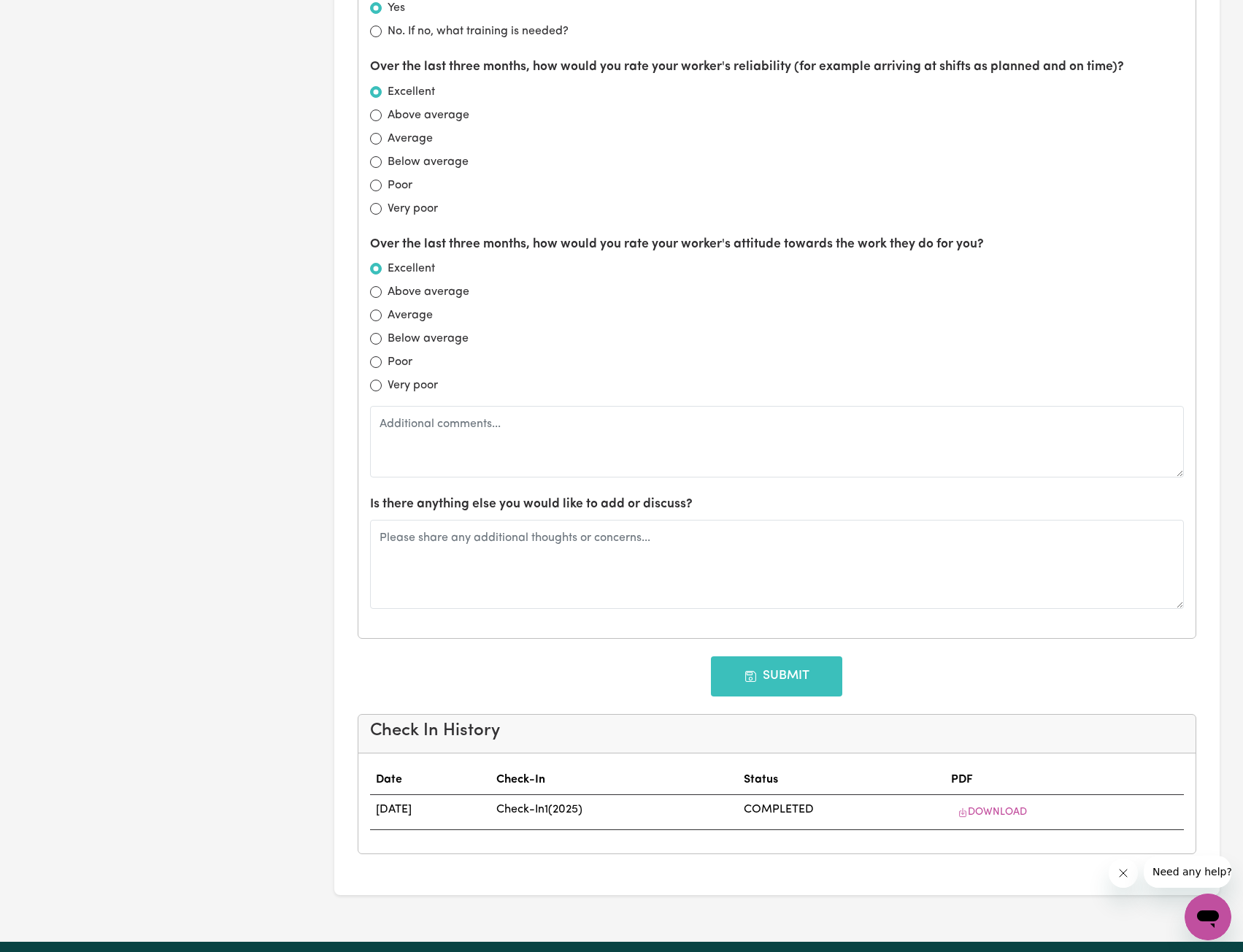
scroll to position [0, 0]
type input "[DATE]"
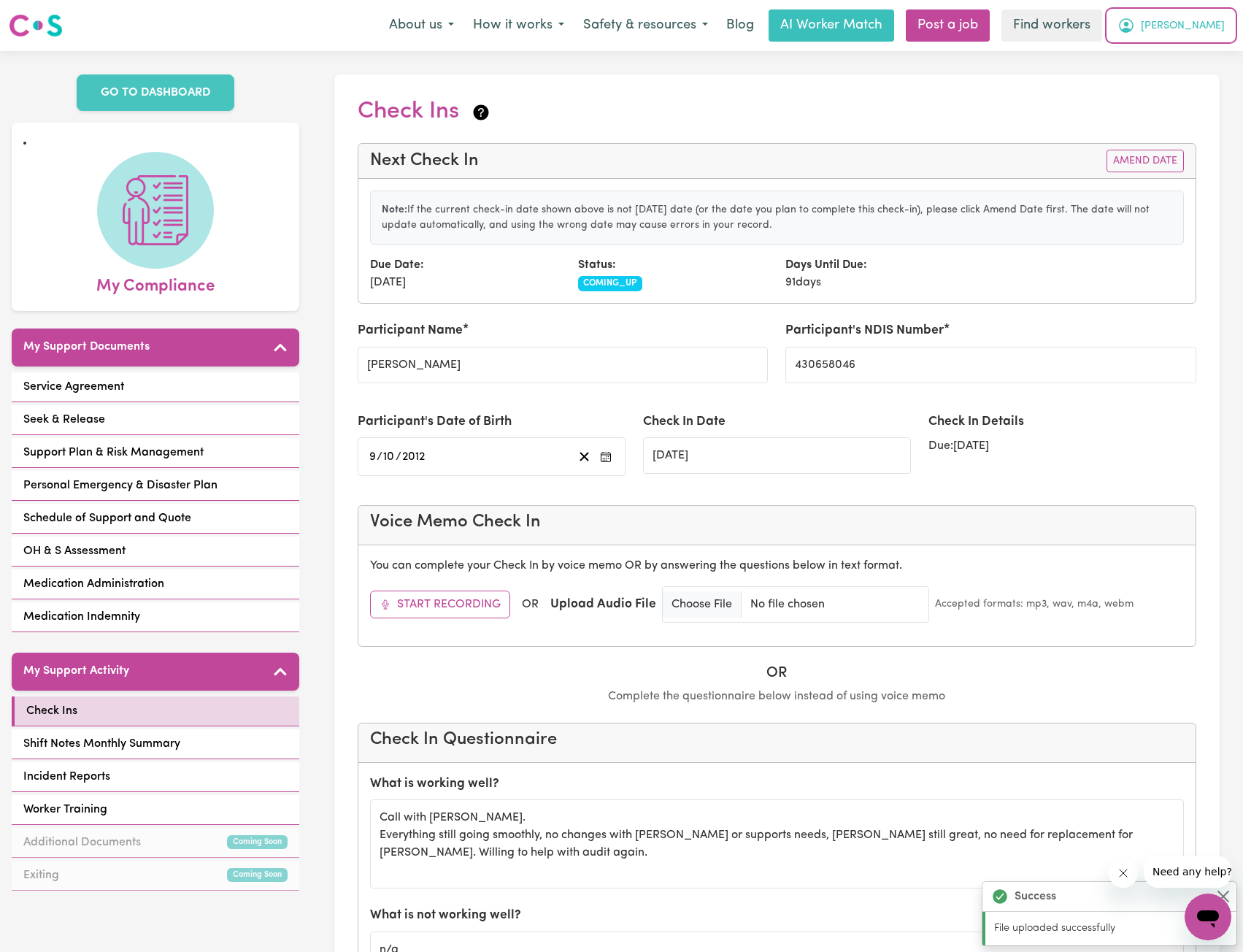
drag, startPoint x: 1209, startPoint y: 33, endPoint x: 1207, endPoint y: 40, distance: 7.3
click at [1209, 33] on span "[PERSON_NAME]" at bounding box center [1183, 26] width 83 height 16
click at [1196, 54] on link "My Dashboard" at bounding box center [1175, 56] width 115 height 28
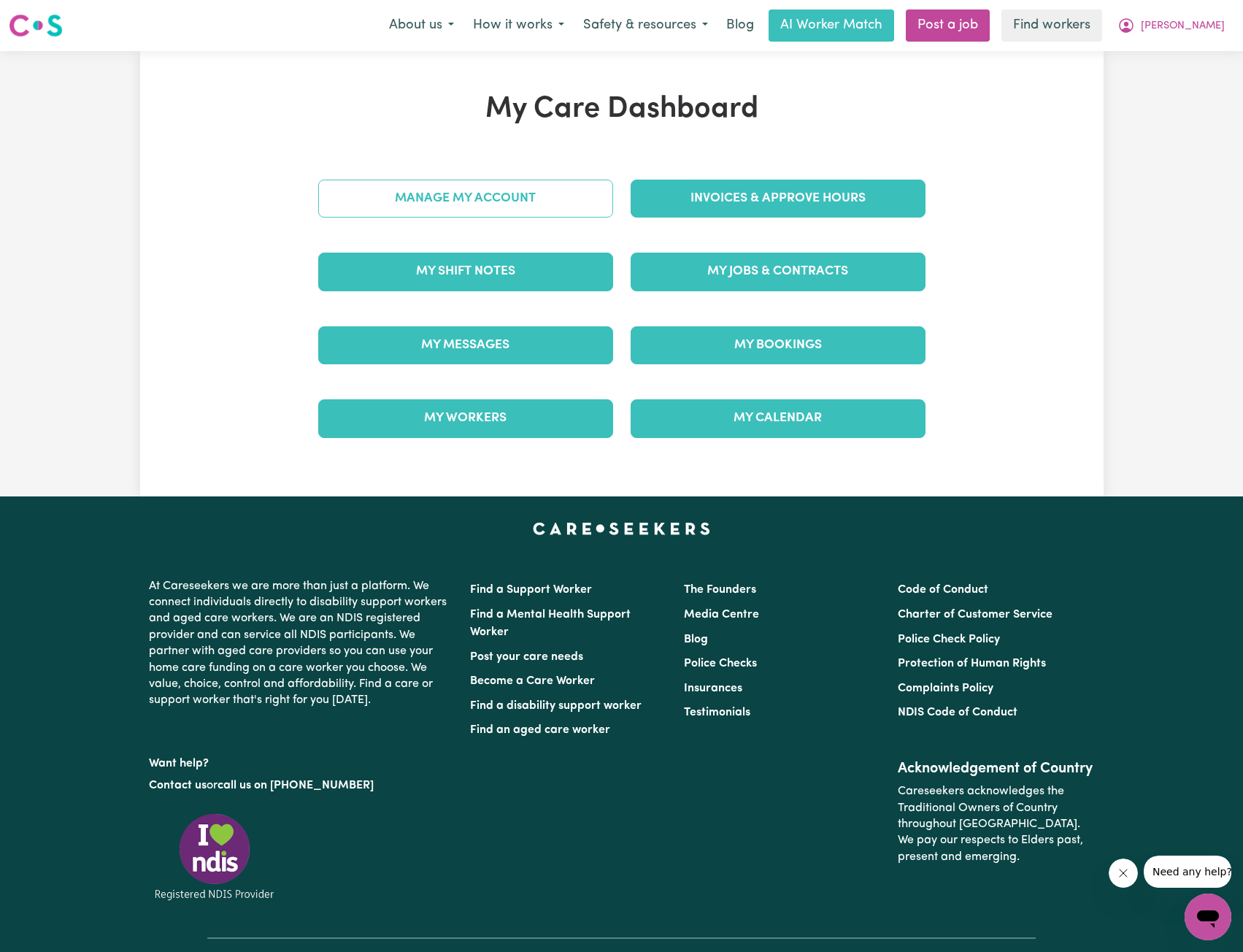
click at [540, 193] on link "Manage My Account" at bounding box center [466, 198] width 295 height 38
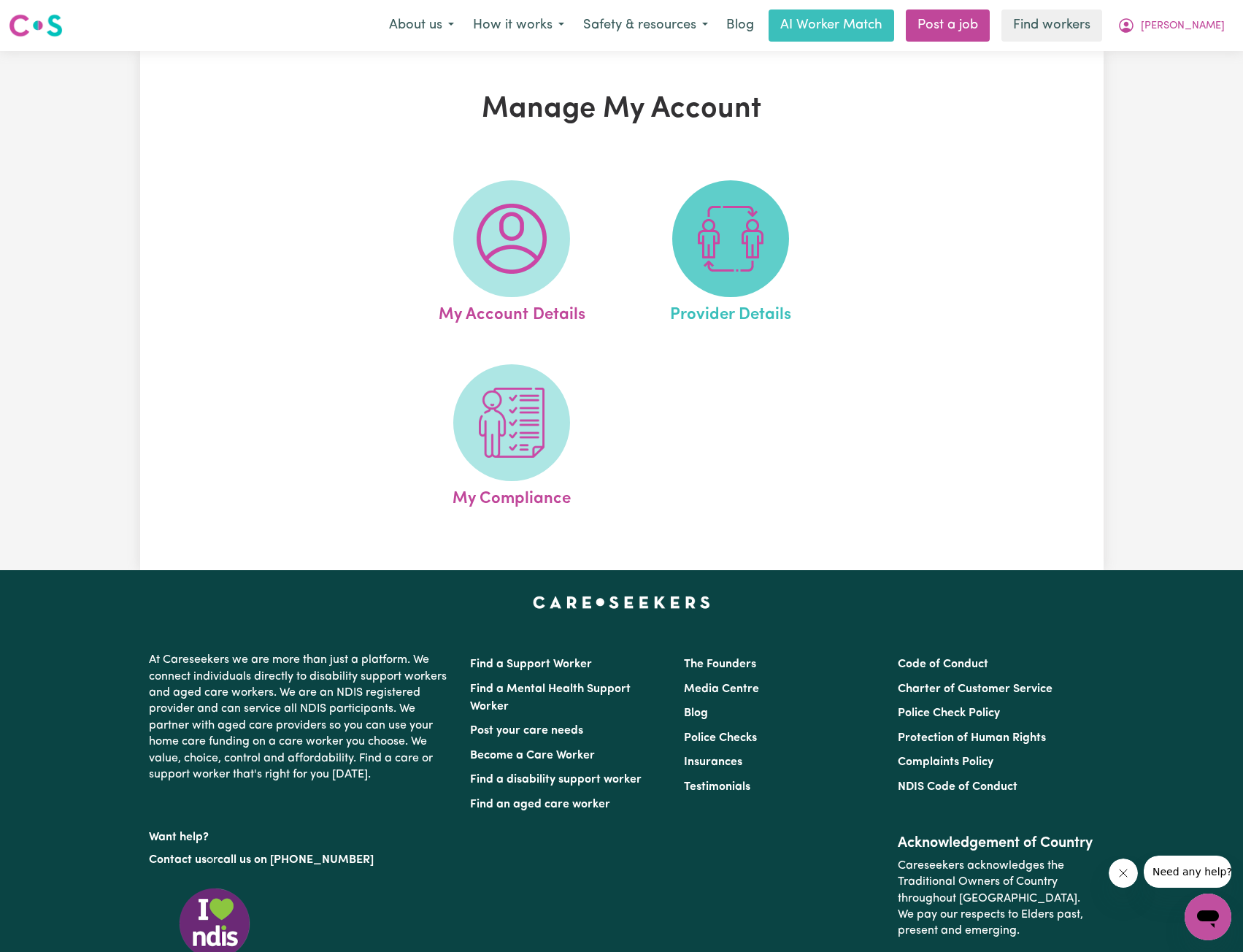
click at [699, 237] on img at bounding box center [731, 239] width 70 height 70
select select "NDIS_FUNDING_SELF_MANAGED"
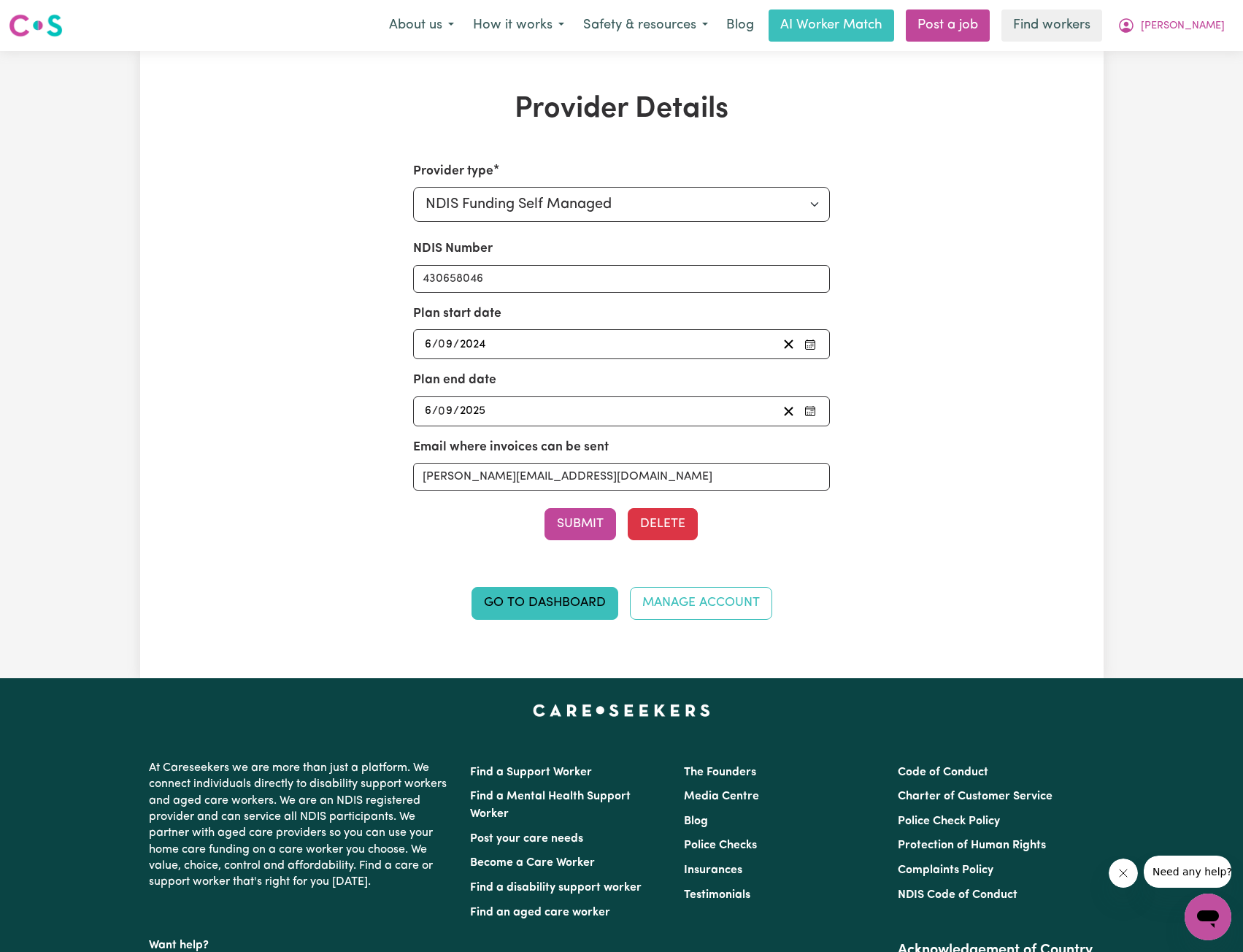
click at [623, 408] on div "[DATE] 6 / 0 9 / 2025" at bounding box center [600, 411] width 355 height 19
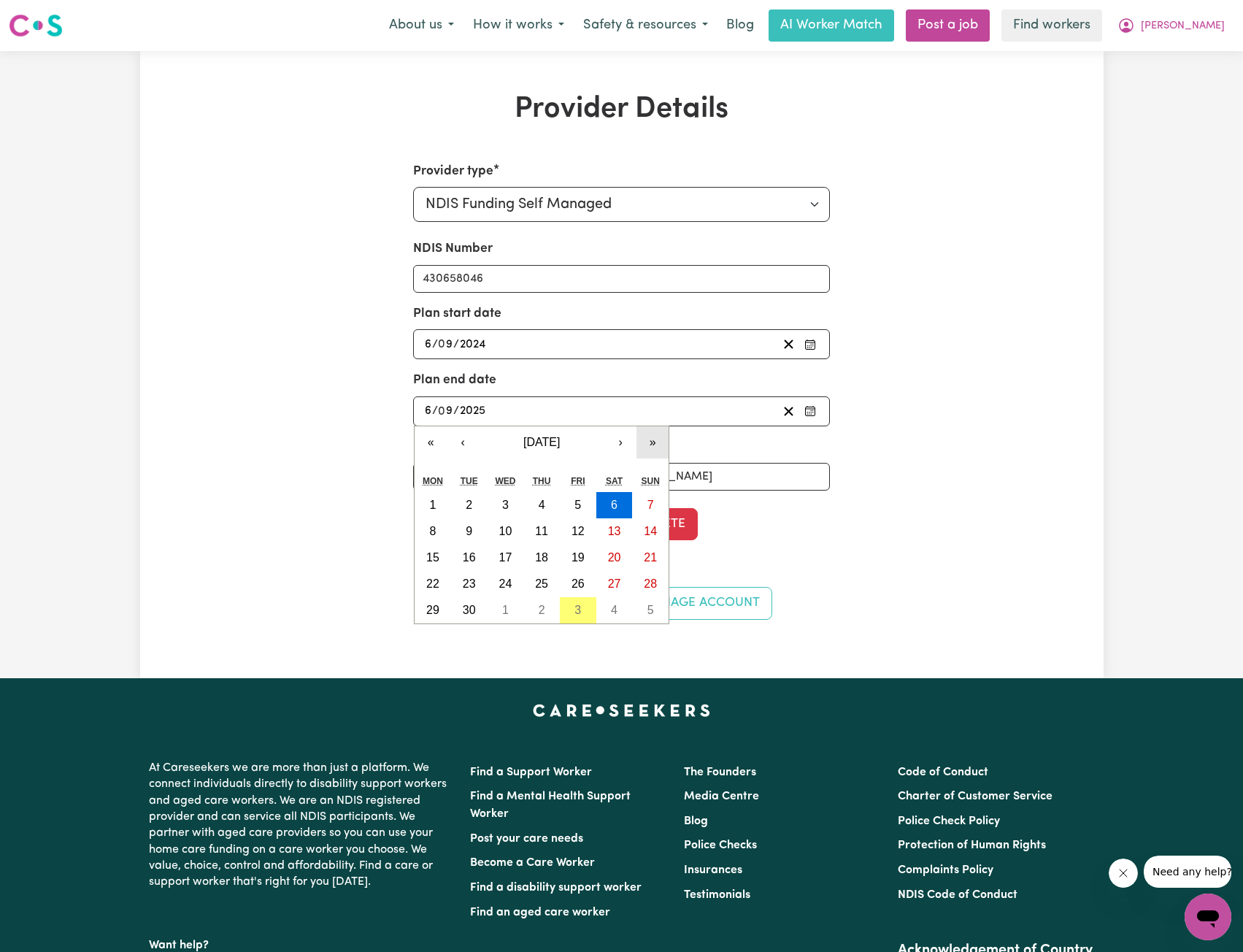
click at [657, 447] on button "»" at bounding box center [652, 442] width 32 height 32
click at [651, 505] on abbr "6" at bounding box center [650, 505] width 7 height 13
type input "[DATE]"
type input "2026"
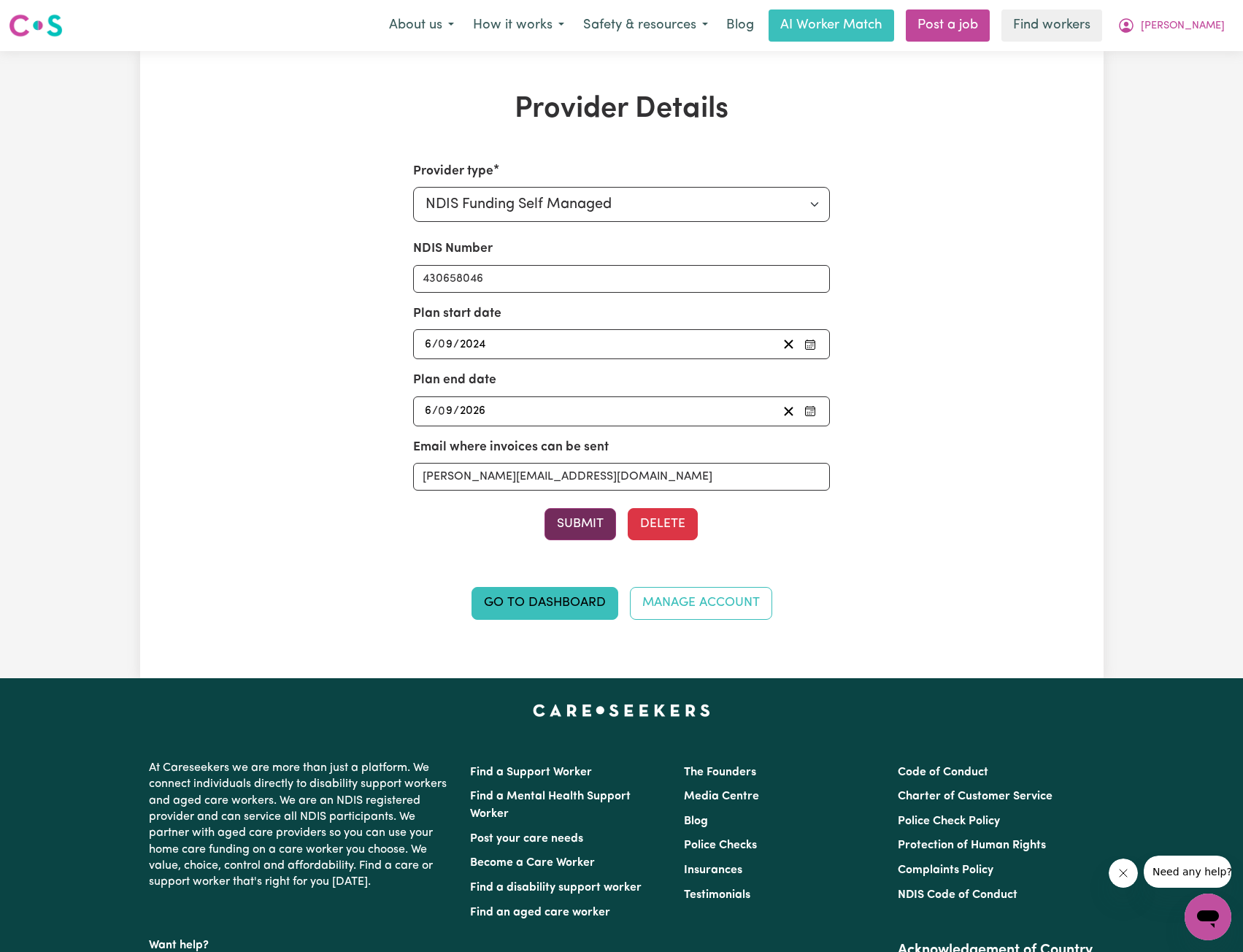
click at [582, 529] on button "Submit" at bounding box center [580, 523] width 72 height 32
click at [1209, 34] on span "[PERSON_NAME]" at bounding box center [1183, 26] width 83 height 16
click at [1147, 81] on link "Logout" at bounding box center [1175, 83] width 115 height 28
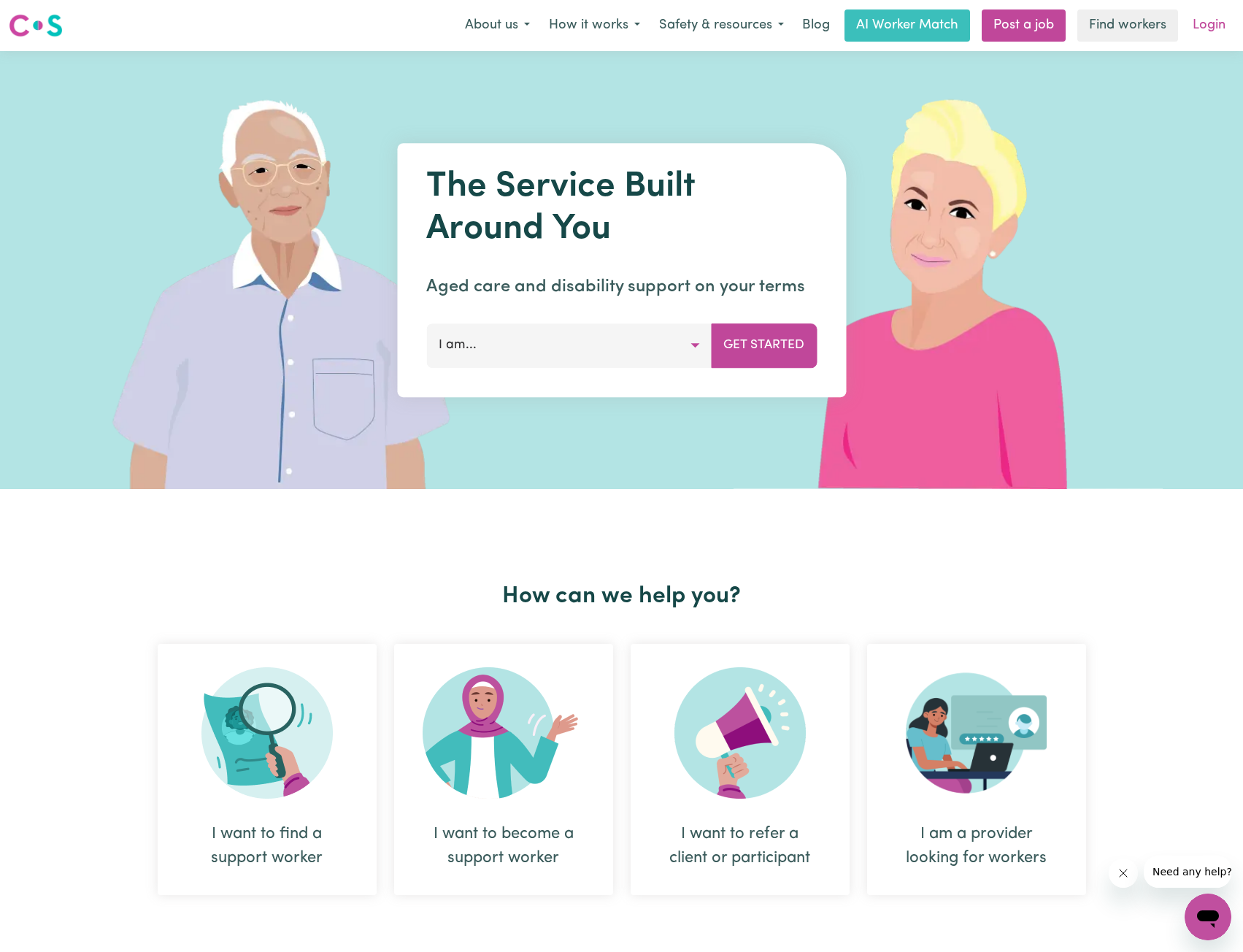
click at [1208, 25] on link "Login" at bounding box center [1209, 25] width 50 height 32
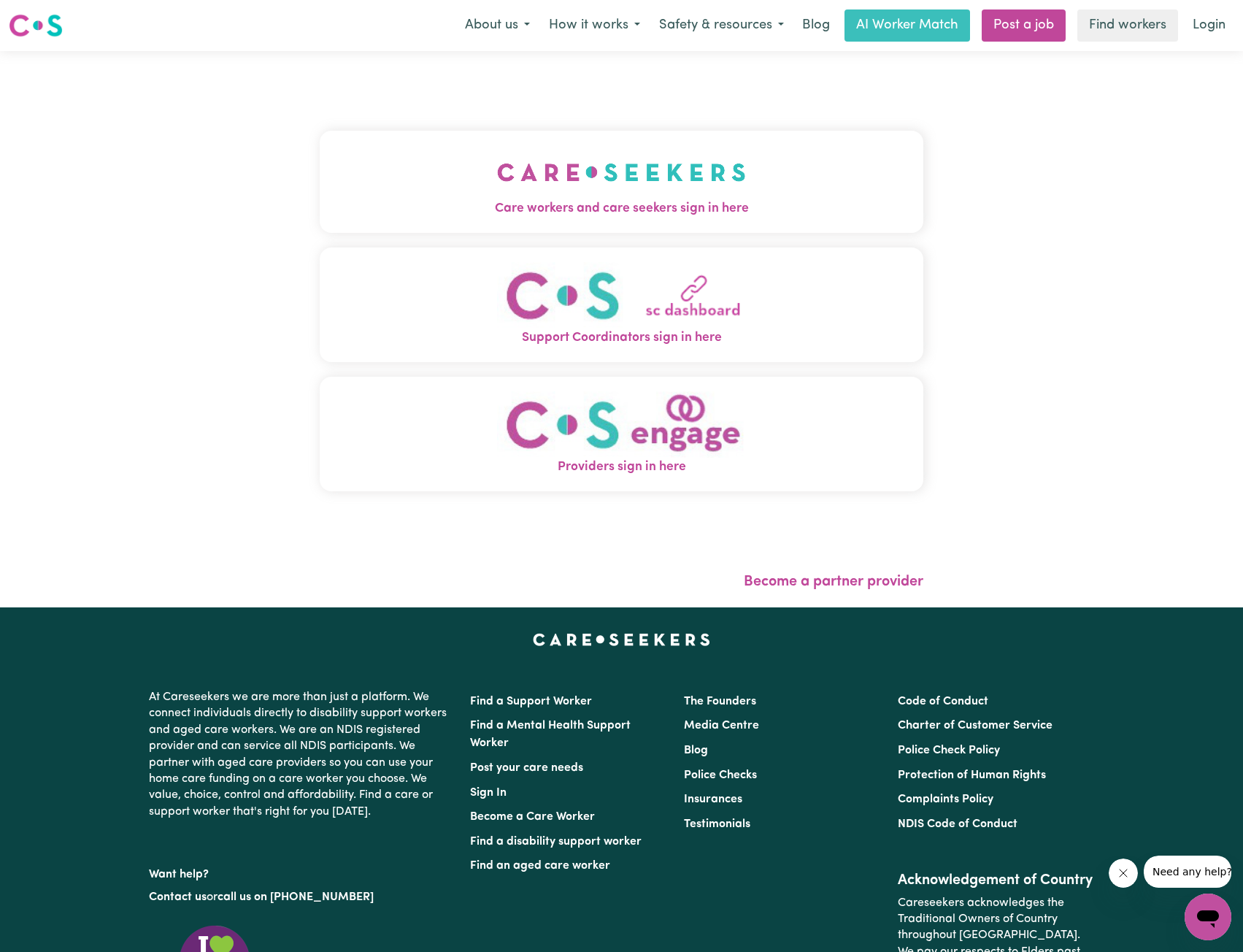
click at [524, 201] on span "Care workers and care seekers sign in here" at bounding box center [621, 209] width 605 height 19
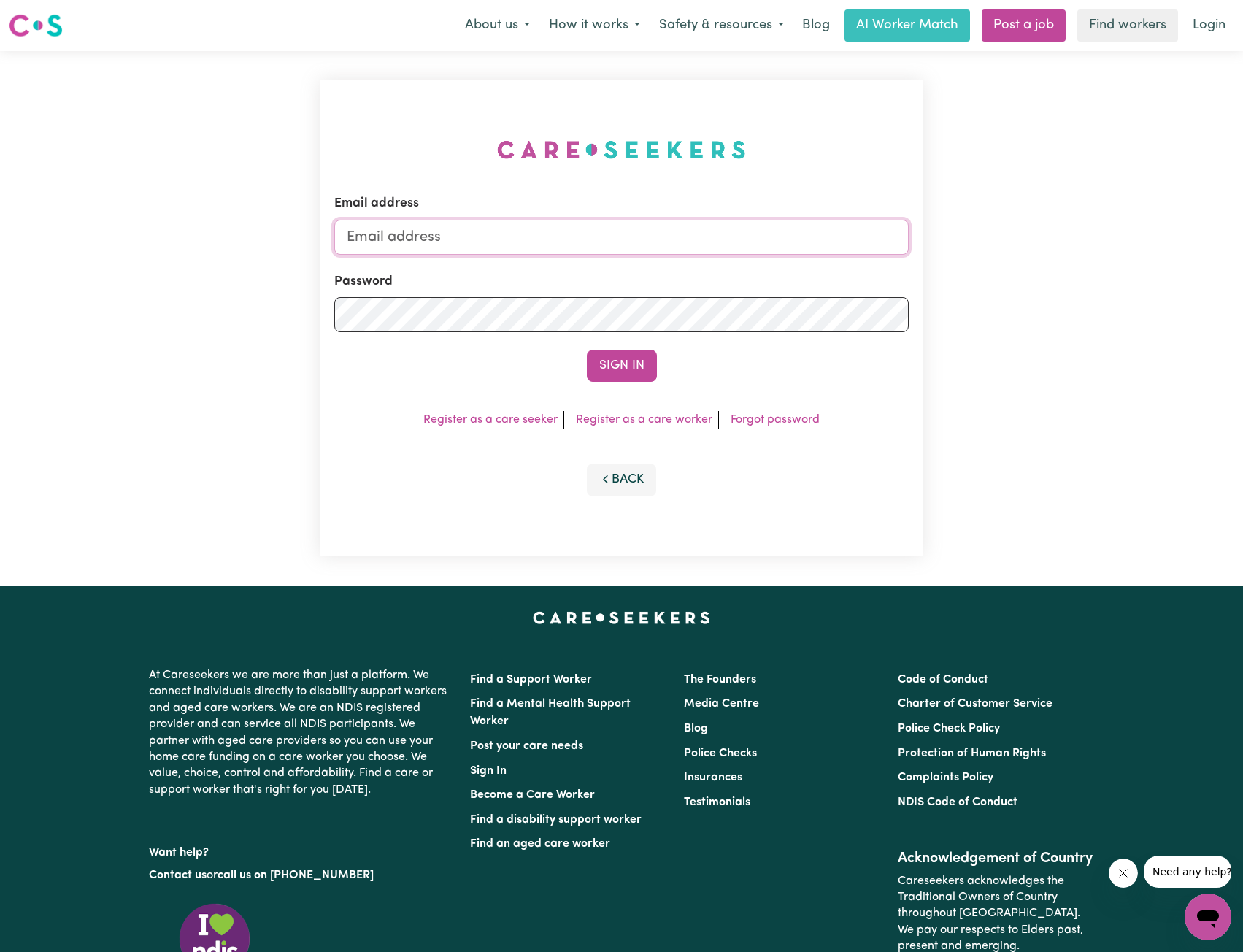
drag, startPoint x: 638, startPoint y: 241, endPoint x: 612, endPoint y: 254, distance: 29.1
click at [638, 240] on input "Email address" at bounding box center [621, 237] width 575 height 35
drag, startPoint x: 422, startPoint y: 228, endPoint x: 670, endPoint y: 241, distance: 248.3
click at [671, 246] on input "[EMAIL_ADDRESS][PERSON_NAME][DOMAIN_NAME]" at bounding box center [621, 237] width 575 height 35
type input "[EMAIL_ADDRESS][DOMAIN_NAME]"
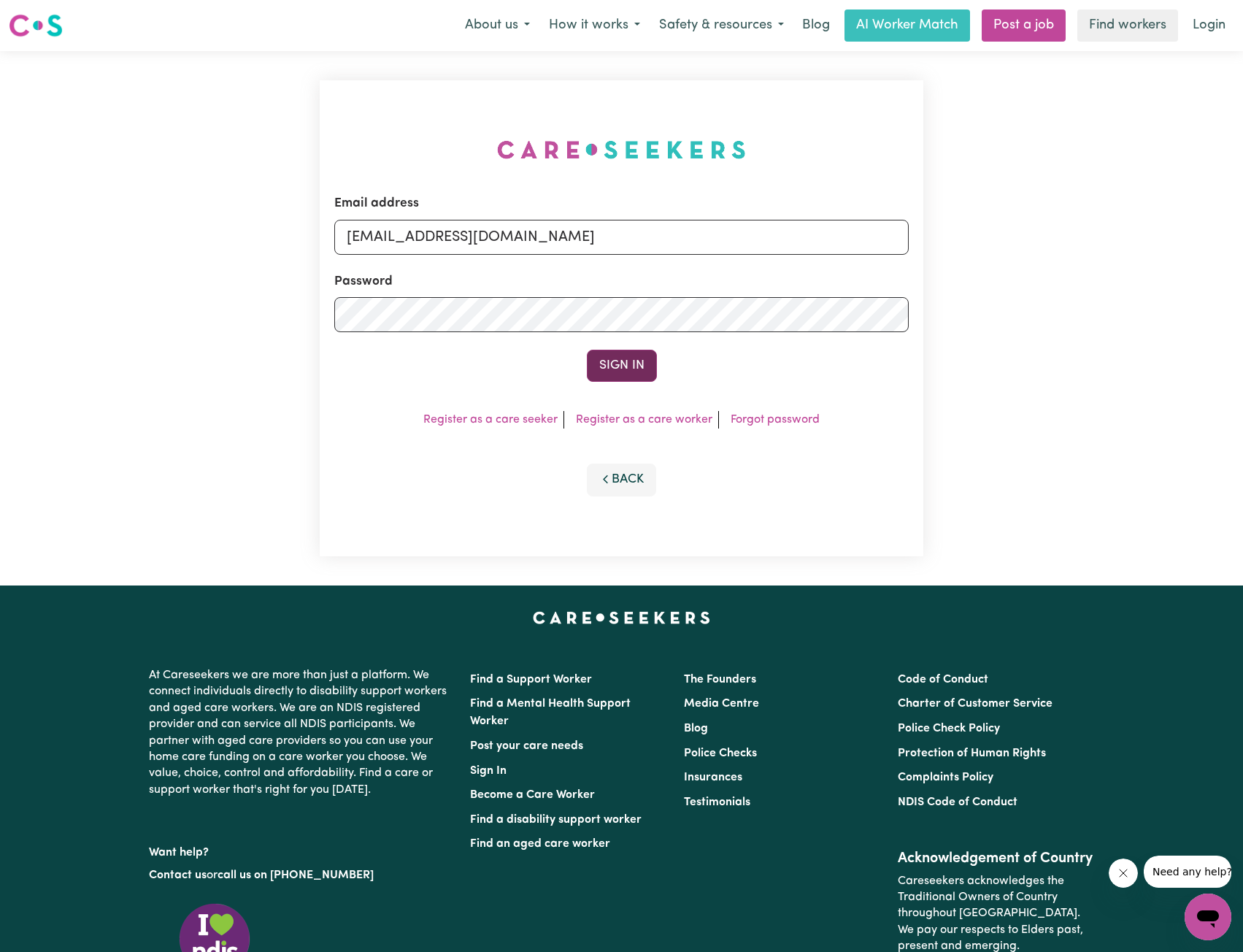
click at [604, 352] on button "Sign In" at bounding box center [622, 365] width 70 height 32
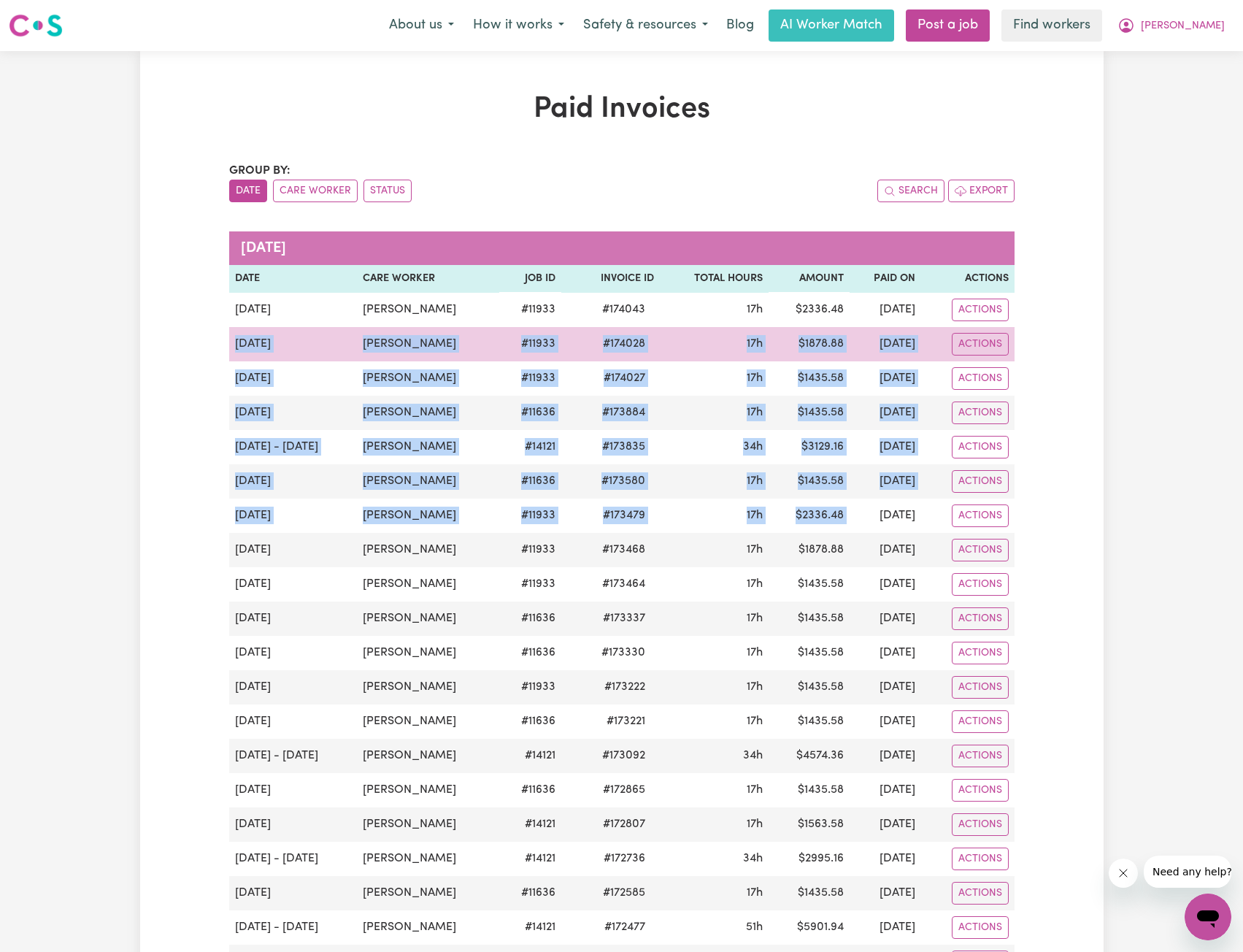
click at [662, 361] on td "17h" at bounding box center [714, 378] width 109 height 34
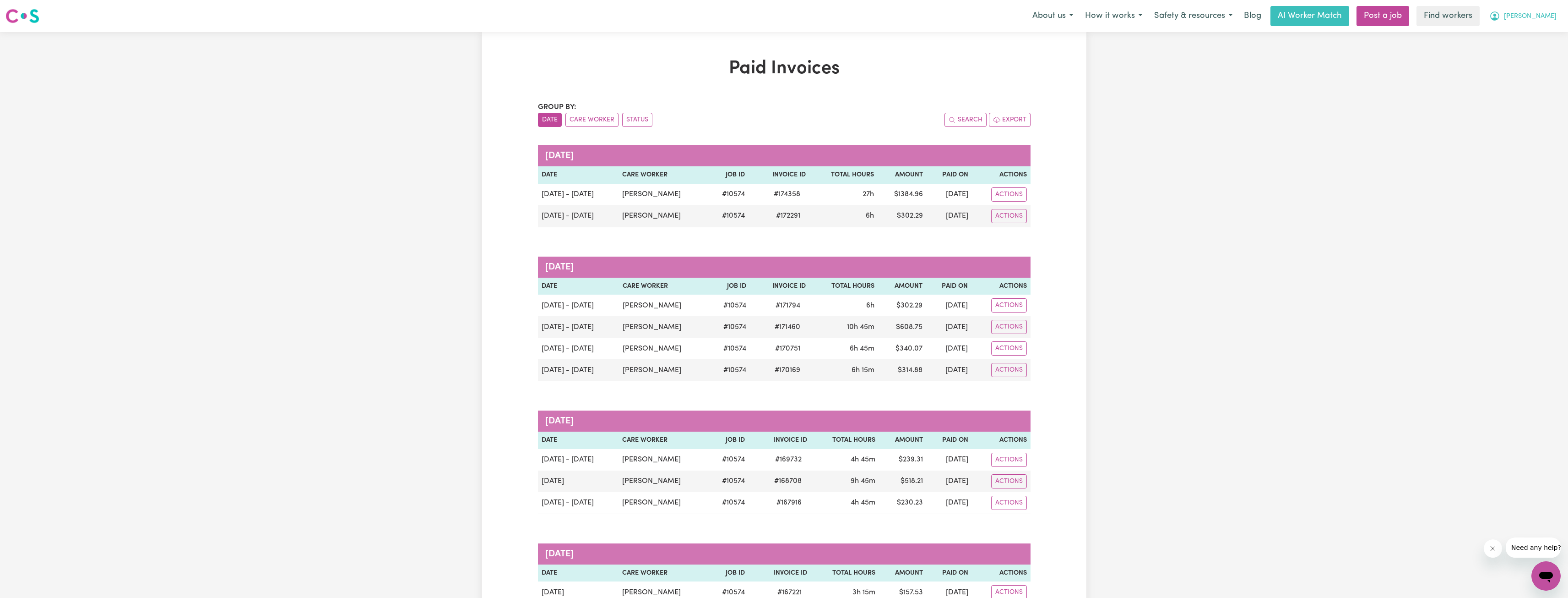
click at [779, 21] on button "[PERSON_NAME]" at bounding box center [1523, 16] width 79 height 19
click at [779, 53] on link "Logout" at bounding box center [1525, 52] width 72 height 18
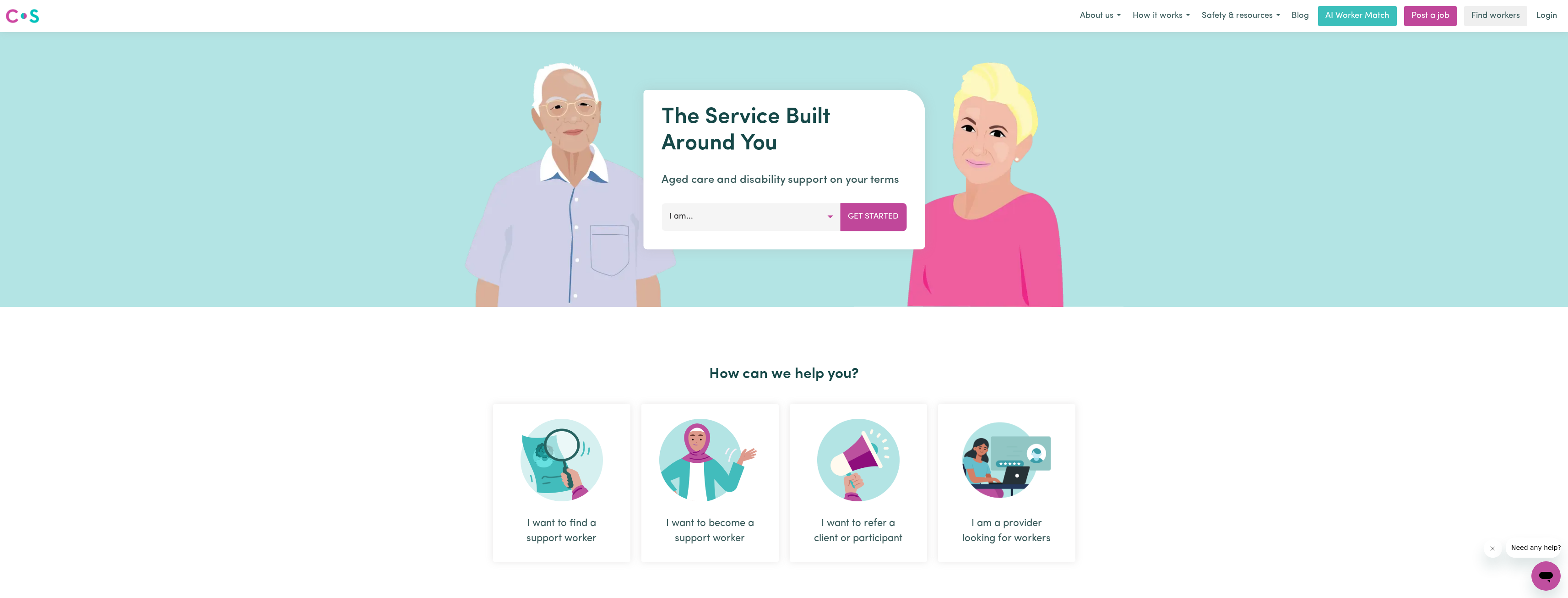
click at [779, 23] on link "Login" at bounding box center [1547, 16] width 32 height 20
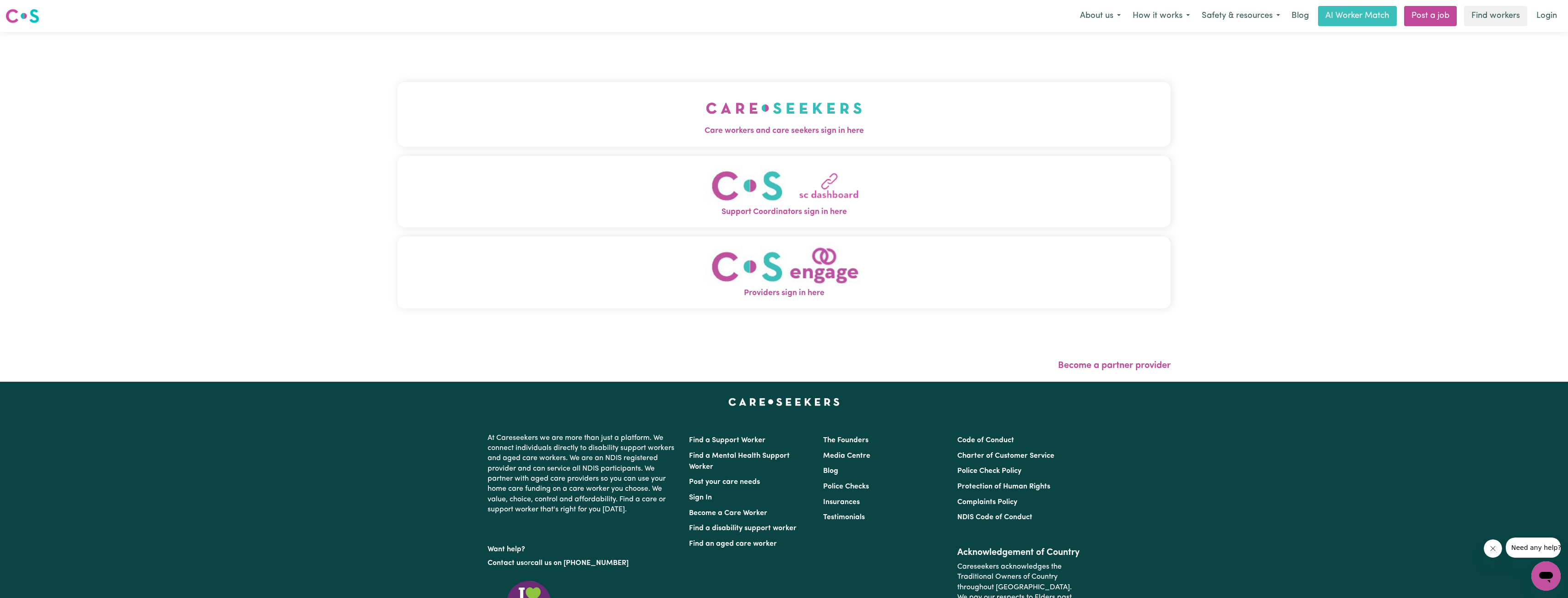
click at [779, 125] on span "Care workers and care seekers sign in here" at bounding box center [784, 131] width 773 height 12
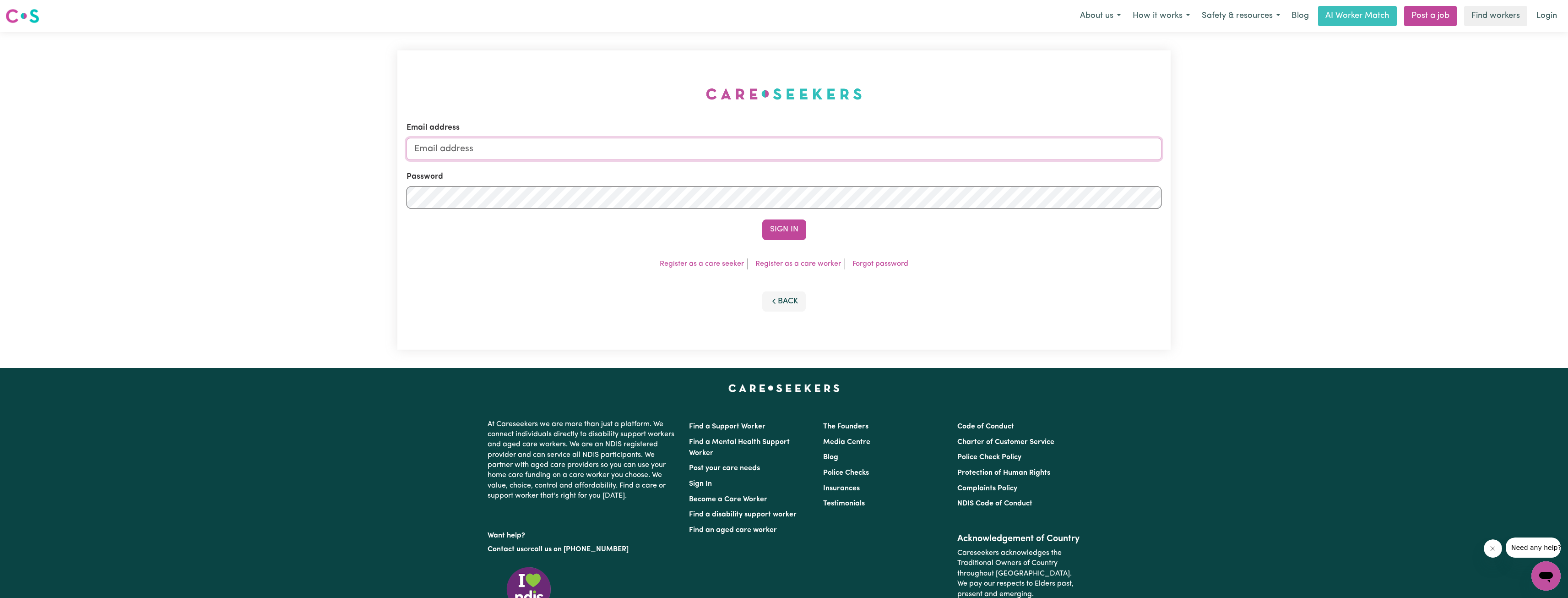
click at [779, 149] on input "Email address" at bounding box center [784, 149] width 755 height 22
click at [779, 191] on form "Email address superuser~ethan@careseekers.com.au Password Sign In" at bounding box center [784, 180] width 755 height 118
type input "superuser~marc.elrington@mymatejake.com.au"
click at [779, 229] on button "Sign In" at bounding box center [784, 229] width 44 height 20
